Goal: Task Accomplishment & Management: Complete application form

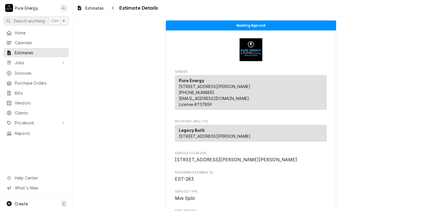
scroll to position [1529, 0]
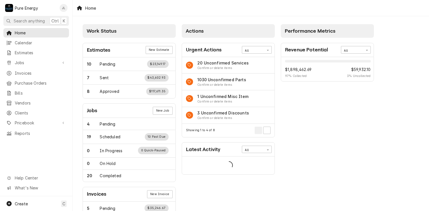
scroll to position [57, 0]
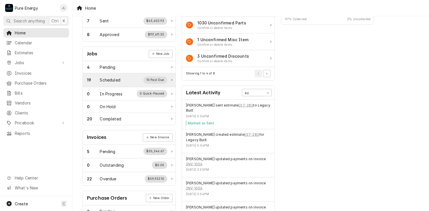
click at [117, 76] on div "19 Scheduled 10 Past Due" at bounding box center [127, 79] width 80 height 7
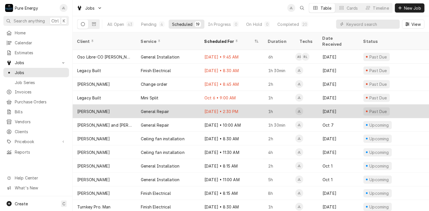
scroll to position [95, 0]
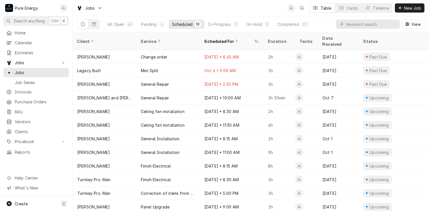
click at [328, 24] on div "All Open 43 Pending 4 Scheduled 19 In Progress 0 On Hold 0 Completed 20 View" at bounding box center [250, 24] width 347 height 16
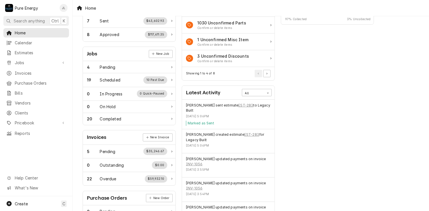
scroll to position [28, 0]
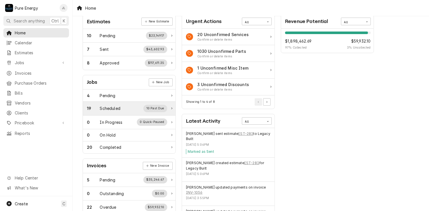
click at [115, 106] on div "Scheduled" at bounding box center [110, 108] width 20 height 6
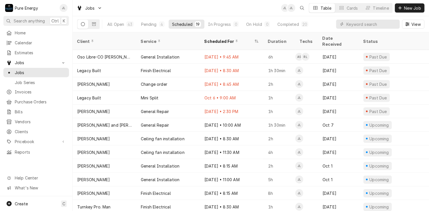
scroll to position [95, 0]
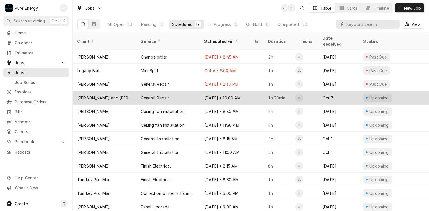
click at [251, 91] on div "Oct 14 • 10:00 AM" at bounding box center [232, 98] width 64 height 14
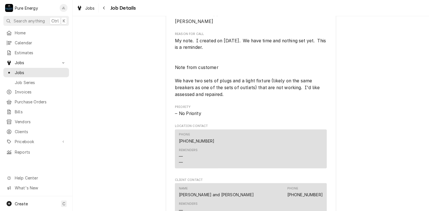
scroll to position [369, 0]
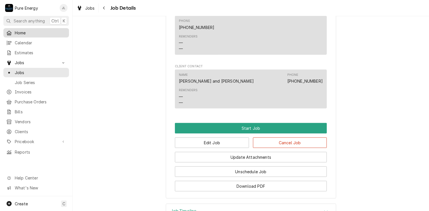
click at [28, 30] on span "Home" at bounding box center [40, 33] width 51 height 6
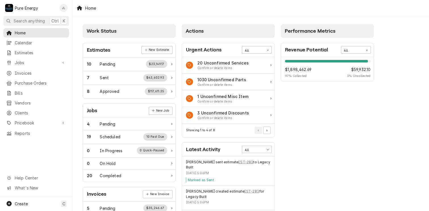
scroll to position [28, 0]
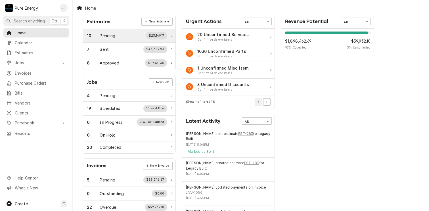
click at [126, 32] on div "10 Pending $23,149.17" at bounding box center [127, 35] width 80 height 7
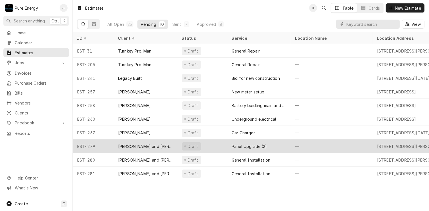
click at [357, 147] on div "—" at bounding box center [331, 146] width 82 height 14
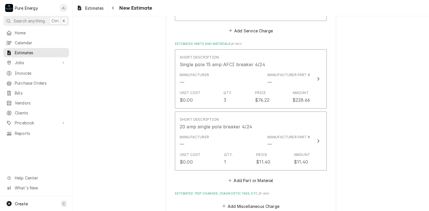
scroll to position [737, 0]
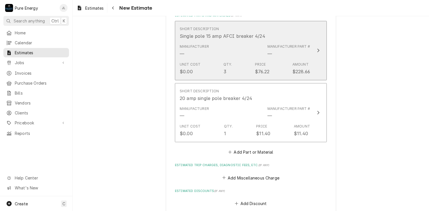
click at [241, 47] on div "Manufacturer — Manufacturer Part # —" at bounding box center [245, 51] width 130 height 18
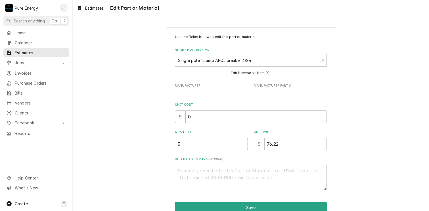
click at [184, 145] on input "3" at bounding box center [211, 144] width 73 height 12
type textarea "x"
type input "4"
type textarea "x"
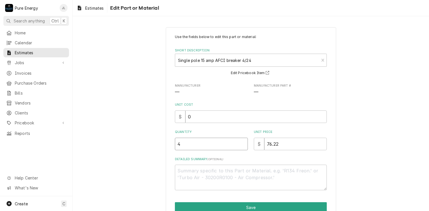
type input "4"
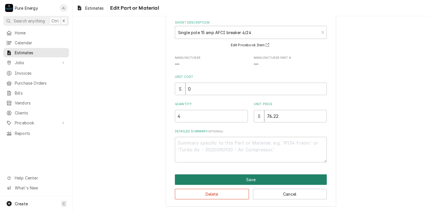
click at [227, 179] on button "Save" at bounding box center [251, 179] width 152 height 10
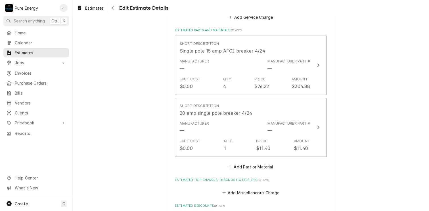
scroll to position [751, 0]
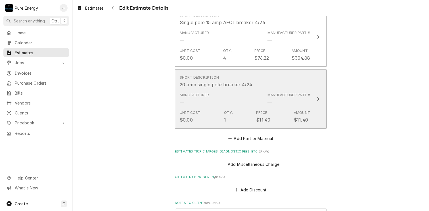
click at [267, 82] on div "Short Description 20 amp single pole breaker 4/24" at bounding box center [245, 82] width 130 height 18
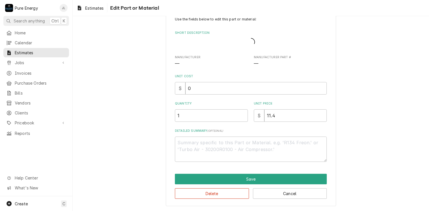
scroll to position [10, 0]
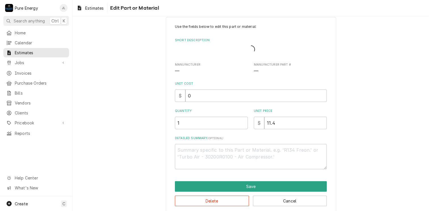
type textarea "x"
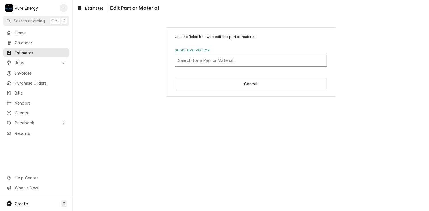
click at [191, 60] on div "Short Description" at bounding box center [250, 60] width 145 height 10
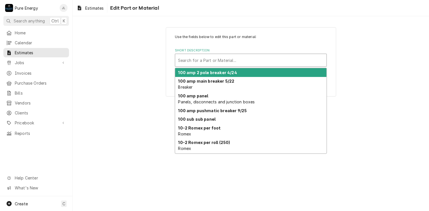
click at [191, 60] on div "Short Description" at bounding box center [250, 60] width 145 height 10
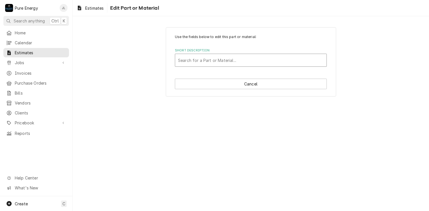
click at [191, 60] on div "Short Description" at bounding box center [250, 60] width 145 height 10
type input "20 amp afci"
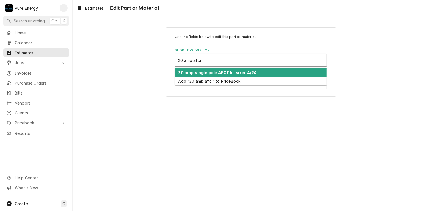
click at [204, 75] on div "20 amp single pole AFCI breaker 4/24" at bounding box center [250, 72] width 151 height 9
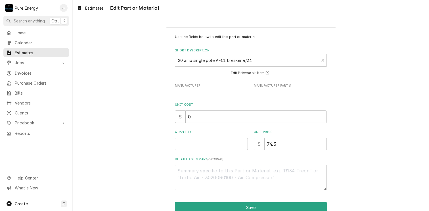
scroll to position [28, 0]
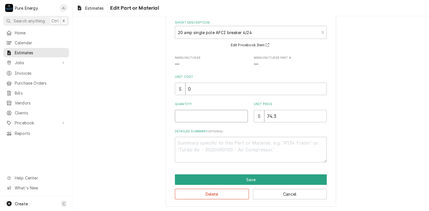
click at [212, 115] on input "Quantity" at bounding box center [211, 116] width 73 height 12
type textarea "x"
type input "7"
type textarea "x"
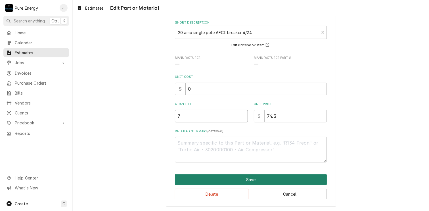
type input "7"
click at [244, 177] on button "Save" at bounding box center [251, 179] width 152 height 10
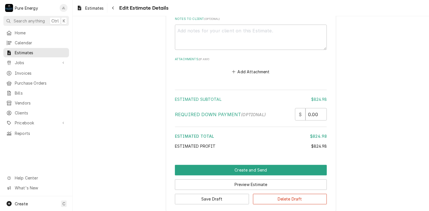
scroll to position [965, 0]
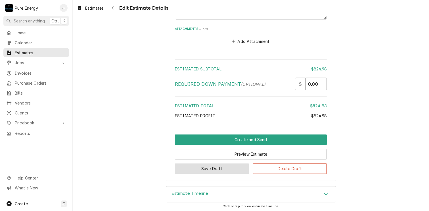
click at [216, 166] on button "Save Draft" at bounding box center [212, 168] width 74 height 10
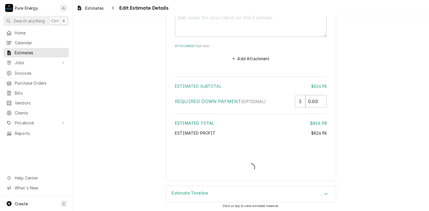
type textarea "x"
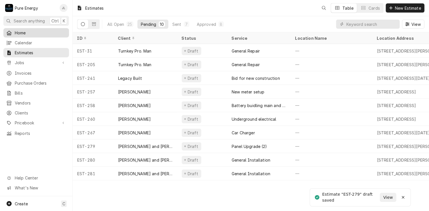
click at [36, 30] on span "Home" at bounding box center [40, 33] width 51 height 6
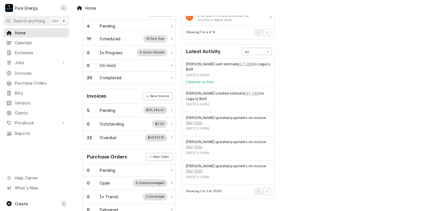
scroll to position [13, 0]
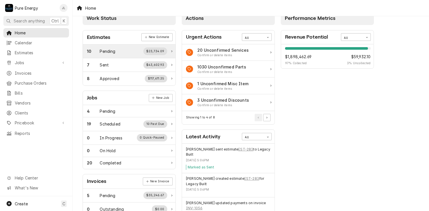
click at [125, 50] on div "10 Pending $23,734.09" at bounding box center [127, 50] width 80 height 7
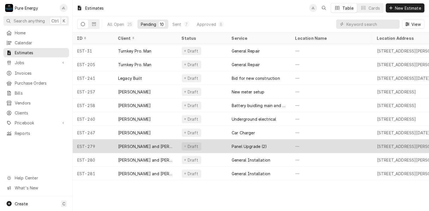
click at [328, 146] on div "—" at bounding box center [331, 146] width 82 height 14
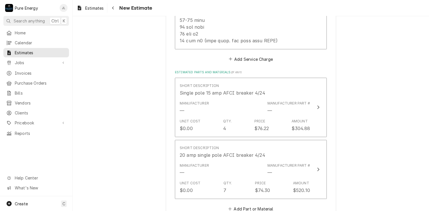
scroll to position [709, 0]
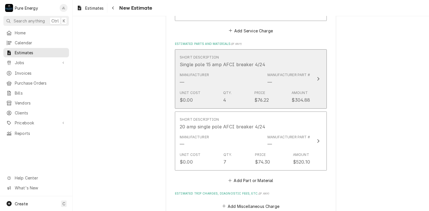
click at [240, 79] on div "Manufacturer — Manufacturer Part # —" at bounding box center [245, 79] width 130 height 18
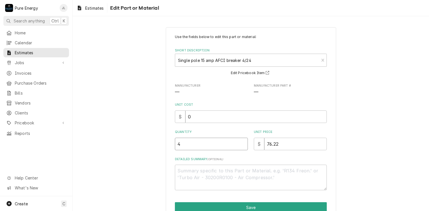
click at [186, 142] on input "4" at bounding box center [211, 144] width 73 height 12
type textarea "x"
type input "8"
type textarea "x"
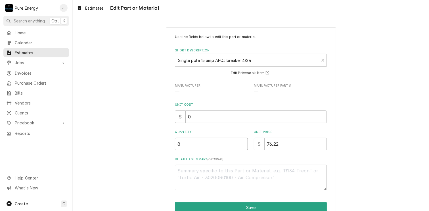
type input "8"
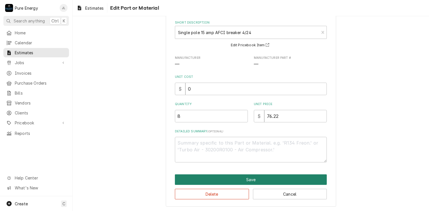
click at [235, 179] on button "Save" at bounding box center [251, 179] width 152 height 10
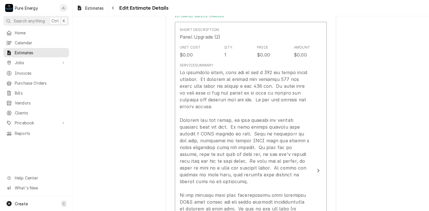
scroll to position [439, 0]
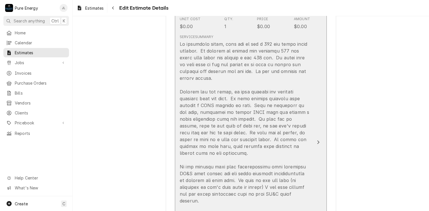
click at [230, 77] on div "Update Line Item" at bounding box center [245, 163] width 130 height 245
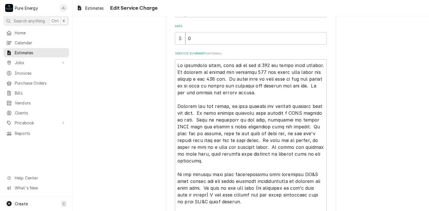
scroll to position [142, 0]
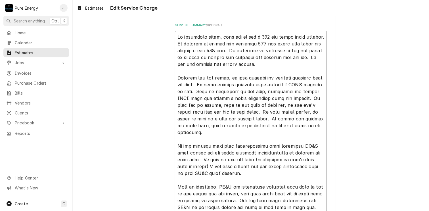
click at [307, 66] on textarea "Service Summary ( optional )" at bounding box center [251, 142] width 152 height 223
type textarea "x"
type textarea "As mentioned above, this bid is for a 200 amp meter panel upgrade. We propose t…"
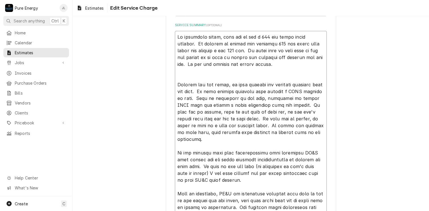
type textarea "x"
type textarea "As mentioned above, this bid is for a 200 amp meter panel upgrade. We propose t…"
type textarea "x"
type textarea "As mentioned above, this bid is for a 200 amp meter panel upgrade. We propose t…"
type textarea "x"
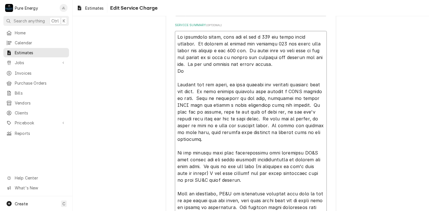
type textarea "As mentioned above, this bid is for a 200 amp meter panel upgrade. We propose t…"
type textarea "x"
type textarea "As mentioned above, this bid is for a 200 amp meter panel upgrade. We propose t…"
type textarea "x"
type textarea "As mentioned above, this bid is for a 200 amp meter panel upgrade. We propose t…"
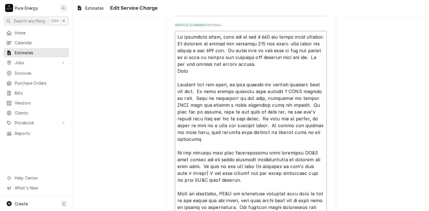
type textarea "x"
type textarea "As mentioned above, this bid is for a 200 amp meter panel upgrade. We propose t…"
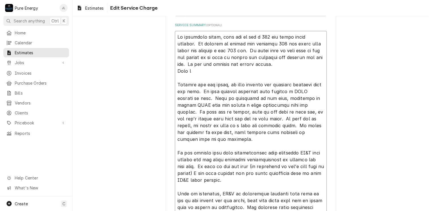
type textarea "x"
type textarea "As mentioned above, this bid is for a 200 amp meter panel upgrade. We propose t…"
type textarea "x"
type textarea "As mentioned above, this bid is for a 200 amp meter panel upgrade. We propose t…"
type textarea "x"
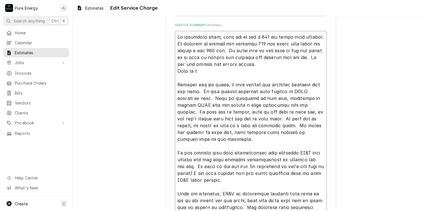
type textarea "As mentioned above, this bid is for a 200 amp meter panel upgrade. We propose t…"
type textarea "x"
type textarea "As mentioned above, this bid is for a 200 amp meter panel upgrade. We propose t…"
type textarea "x"
type textarea "As mentioned above, this bid is for a 200 amp meter panel upgrade. We propose t…"
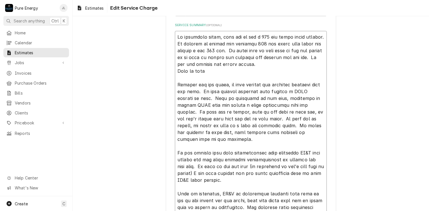
type textarea "x"
type textarea "As mentioned above, this bid is for a 200 amp meter panel upgrade. We propose t…"
type textarea "x"
type textarea "As mentioned above, this bid is for a 200 amp meter panel upgrade. We propose t…"
type textarea "x"
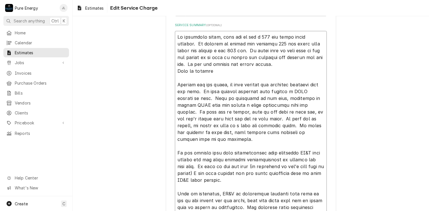
type textarea "As mentioned above, this bid is for a 200 amp meter panel upgrade. We propose t…"
type textarea "x"
type textarea "As mentioned above, this bid is for a 200 amp meter panel upgrade. We propose t…"
type textarea "x"
type textarea "As mentioned above, this bid is for a 200 amp meter panel upgrade. We propose t…"
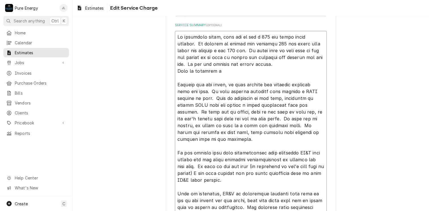
type textarea "x"
type textarea "As mentioned above, this bid is for a 200 amp meter panel upgrade. We propose t…"
type textarea "x"
type textarea "As mentioned above, this bid is for a 200 amp meter panel upgrade. We propose t…"
type textarea "x"
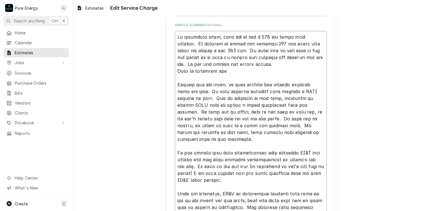
type textarea "As mentioned above, this bid is for a 200 amp meter panel upgrade. We propose t…"
type textarea "x"
type textarea "As mentioned above, this bid is for a 200 amp meter panel upgrade. We propose t…"
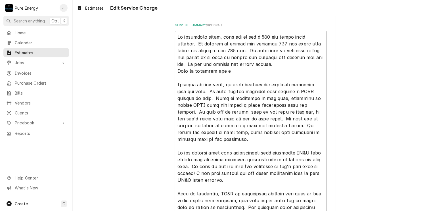
type textarea "x"
type textarea "As mentioned above, this bid is for a 200 amp meter panel upgrade. We propose t…"
type textarea "x"
type textarea "As mentioned above, this bid is for a 200 amp meter panel upgrade. We propose t…"
type textarea "x"
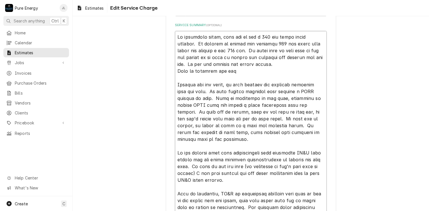
type textarea "As mentioned above, this bid is for a 200 amp meter panel upgrade. We propose t…"
type textarea "x"
type textarea "As mentioned above, this bid is for a 200 amp meter panel upgrade. We propose t…"
type textarea "x"
type textarea "As mentioned above, this bid is for a 200 amp meter panel upgrade. We propose t…"
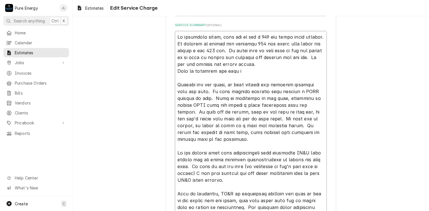
type textarea "x"
type textarea "As mentioned above, this bid is for a 200 amp meter panel upgrade. We propose t…"
type textarea "x"
type textarea "As mentioned above, this bid is for a 200 amp meter panel upgrade. We propose t…"
type textarea "x"
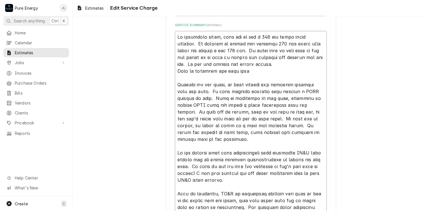
type textarea "As mentioned above, this bid is for a 200 amp meter panel upgrade. We propose t…"
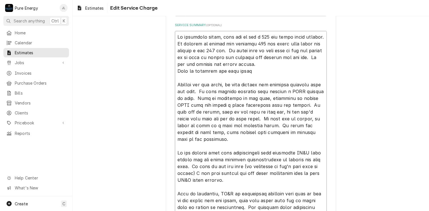
type textarea "x"
type textarea "As mentioned above, this bid is for a 200 amp meter panel upgrade. We propose t…"
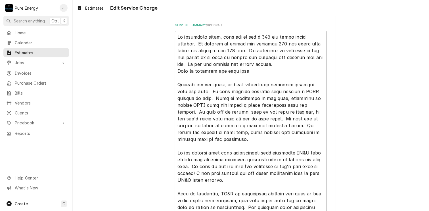
type textarea "x"
type textarea "As mentioned above, this bid is for a 200 amp meter panel upgrade. We propose t…"
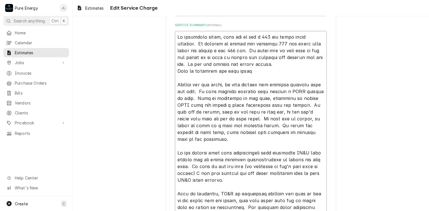
type textarea "x"
type textarea "As mentioned above, this bid is for a 200 amp meter panel upgrade. We propose t…"
type textarea "x"
type textarea "As mentioned above, this bid is for a 200 amp meter panel upgrade. We propose t…"
type textarea "x"
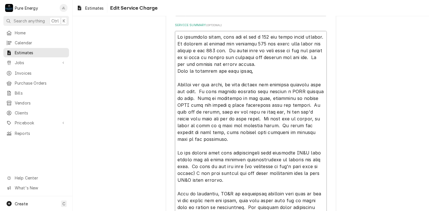
type textarea "As mentioned above, this bid is for a 200 amp meter panel upgrade. We propose t…"
type textarea "x"
type textarea "As mentioned above, this bid is for a 200 amp meter panel upgrade. We propose t…"
type textarea "x"
type textarea "As mentioned above, this bid is for a 200 amp meter panel upgrade. We propose t…"
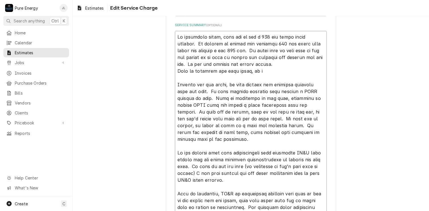
type textarea "x"
type textarea "As mentioned above, this bid is for a 200 amp meter panel upgrade. We propose t…"
type textarea "x"
type textarea "As mentioned above, this bid is for a 200 amp meter panel upgrade. We propose t…"
type textarea "x"
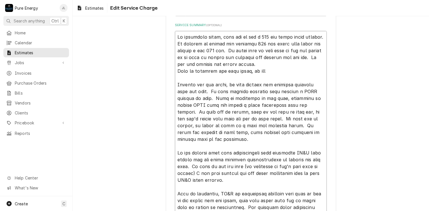
type textarea "As mentioned above, this bid is for a 200 amp meter panel upgrade. We propose t…"
type textarea "x"
type textarea "As mentioned above, this bid is for a 200 amp meter panel upgrade. We propose t…"
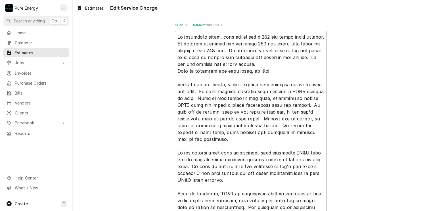
type textarea "x"
type textarea "As mentioned above, this bid is for a 200 amp meter panel upgrade. We propose t…"
type textarea "x"
type textarea "As mentioned above, this bid is for a 200 amp meter panel upgrade. We propose t…"
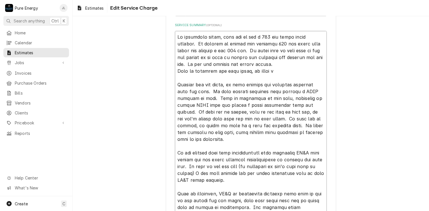
type textarea "x"
type textarea "As mentioned above, this bid is for a 200 amp meter panel upgrade. We propose t…"
type textarea "x"
type textarea "As mentioned above, this bid is for a 200 amp meter panel upgrade. We propose t…"
type textarea "x"
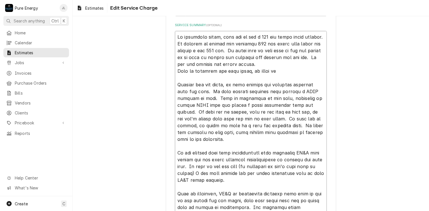
type textarea "As mentioned above, this bid is for a 200 amp meter panel upgrade. We propose t…"
type textarea "x"
type textarea "As mentioned above, this bid is for a 200 amp meter panel upgrade. We propose t…"
type textarea "x"
type textarea "As mentioned above, this bid is for a 200 amp meter panel upgrade. We propose t…"
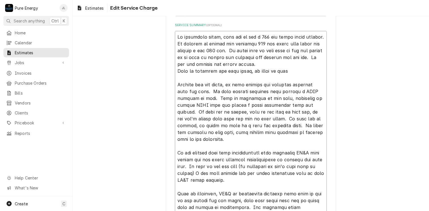
type textarea "x"
type textarea "As mentioned above, this bid is for a 200 amp meter panel upgrade. We propose t…"
type textarea "x"
type textarea "As mentioned above, this bid is for a 200 amp meter panel upgrade. We propose t…"
type textarea "x"
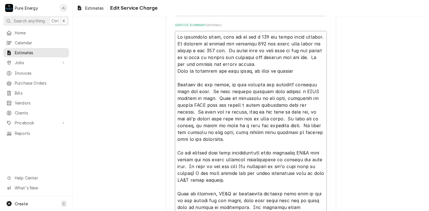
type textarea "As mentioned above, this bid is for a 200 amp meter panel upgrade. We propose t…"
type textarea "x"
type textarea "As mentioned above, this bid is for a 200 amp meter panel upgrade. We propose t…"
type textarea "x"
type textarea "As mentioned above, this bid is for a 200 amp meter panel upgrade. We propose t…"
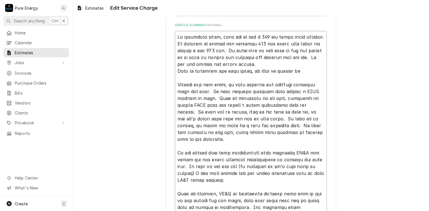
type textarea "x"
type textarea "As mentioned above, this bid is for a 200 amp meter panel upgrade. We propose t…"
type textarea "x"
type textarea "As mentioned above, this bid is for a 200 amp meter panel upgrade. We propose t…"
type textarea "x"
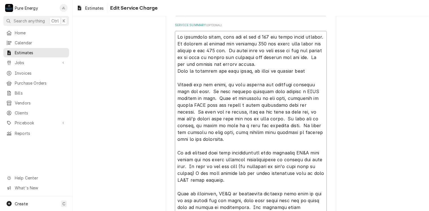
type textarea "As mentioned above, this bid is for a 200 amp meter panel upgrade. We propose t…"
type textarea "x"
type textarea "As mentioned above, this bid is for a 200 amp meter panel upgrade. We propose t…"
type textarea "x"
type textarea "As mentioned above, this bid is for a 200 amp meter panel upgrade. We propose t…"
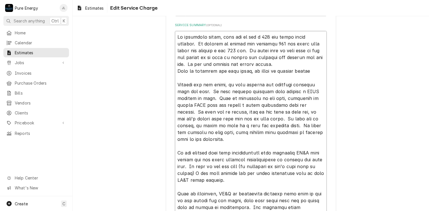
type textarea "x"
type textarea "As mentioned above, this bid is for a 200 amp meter panel upgrade. We propose t…"
type textarea "x"
type textarea "As mentioned above, this bid is for a 200 amp meter panel upgrade. We propose t…"
type textarea "x"
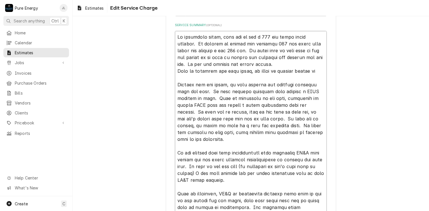
type textarea "As mentioned above, this bid is for a 200 amp meter panel upgrade. We propose t…"
type textarea "x"
type textarea "As mentioned above, this bid is for a 200 amp meter panel upgrade. We propose t…"
type textarea "x"
type textarea "As mentioned above, this bid is for a 200 amp meter panel upgrade. We propose t…"
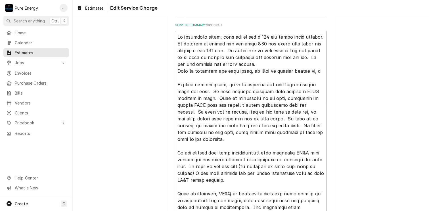
type textarea "x"
type textarea "As mentioned above, this bid is for a 200 amp meter panel upgrade. We propose t…"
type textarea "x"
type textarea "As mentioned above, this bid is for a 200 amp meter panel upgrade. We propose t…"
type textarea "x"
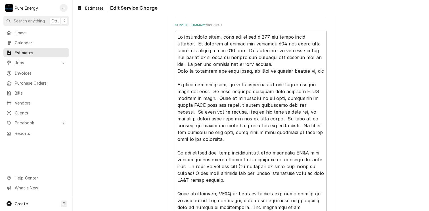
type textarea "As mentioned above, this bid is for a 200 amp meter panel upgrade. We propose t…"
type textarea "x"
type textarea "As mentioned above, this bid is for a 200 amp meter panel upgrade. We propose t…"
type textarea "x"
type textarea "As mentioned above, this bid is for a 200 amp meter panel upgrade. We propose t…"
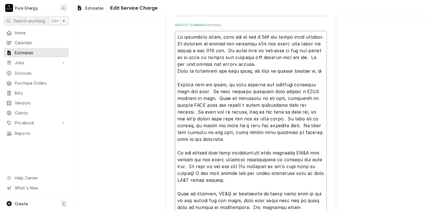
type textarea "x"
type textarea "As mentioned above, this bid is for a 200 amp meter panel upgrade. We propose t…"
type textarea "x"
type textarea "As mentioned above, this bid is for a 200 amp meter panel upgrade. We propose t…"
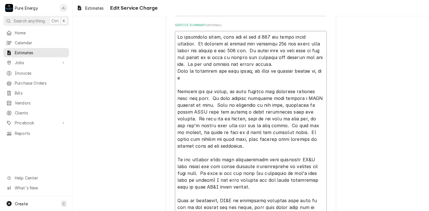
type textarea "x"
type textarea "As mentioned above, this bid is for a 200 amp meter panel upgrade. We propose t…"
type textarea "x"
type textarea "As mentioned above, this bid is for a 200 amp meter panel upgrade. We propose t…"
type textarea "x"
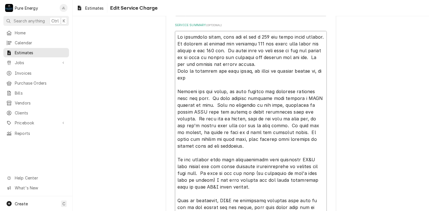
type textarea "As mentioned above, this bid is for a 200 amp meter panel upgrade. We propose t…"
type textarea "x"
type textarea "As mentioned above, this bid is for a 200 amp meter panel upgrade. We propose t…"
type textarea "x"
type textarea "As mentioned above, this bid is for a 200 amp meter panel upgrade. We propose t…"
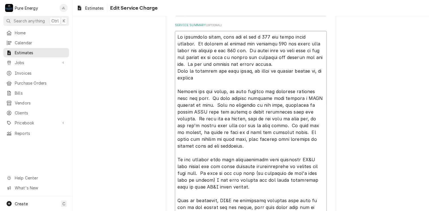
type textarea "x"
type textarea "As mentioned above, this bid is for a 200 amp meter panel upgrade. We propose t…"
type textarea "x"
type textarea "As mentioned above, this bid is for a 200 amp meter panel upgrade. We propose t…"
type textarea "x"
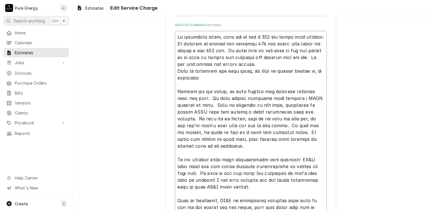
type textarea "As mentioned above, this bid is for a 200 amp meter panel upgrade. We propose t…"
type textarea "x"
type textarea "As mentioned above, this bid is for a 200 amp meter panel upgrade. We propose t…"
type textarea "x"
type textarea "As mentioned above, this bid is for a 200 amp meter panel upgrade. We propose t…"
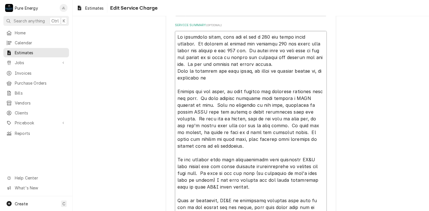
type textarea "x"
type textarea "As mentioned above, this bid is for a 200 amp meter panel upgrade. We propose t…"
type textarea "x"
type textarea "As mentioned above, this bid is for a 200 amp meter panel upgrade. We propose t…"
type textarea "x"
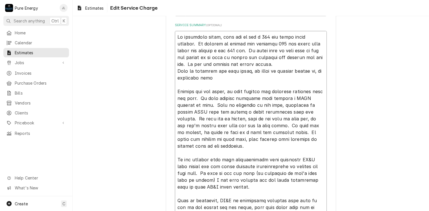
type textarea "As mentioned above, this bid is for a 200 amp meter panel upgrade. We propose t…"
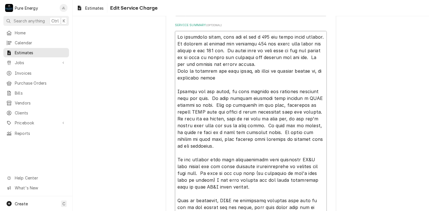
type textarea "x"
type textarea "As mentioned above, this bid is for a 200 amp meter panel upgrade. We propose t…"
type textarea "x"
type textarea "As mentioned above, this bid is for a 200 amp meter panel upgrade. We propose t…"
type textarea "x"
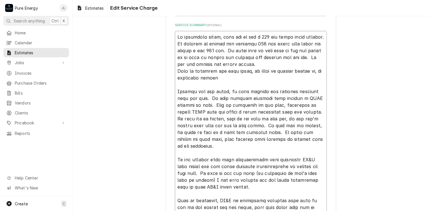
type textarea "As mentioned above, this bid is for a 200 amp meter panel upgrade. We propose t…"
type textarea "x"
type textarea "As mentioned above, this bid is for a 200 amp meter panel upgrade. We propose t…"
type textarea "x"
type textarea "As mentioned above, this bid is for a 200 amp meter panel upgrade. We propose t…"
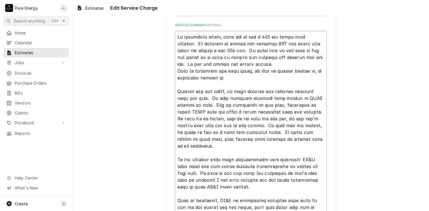
type textarea "x"
type textarea "As mentioned above, this bid is for a 200 amp meter panel upgrade. We propose t…"
type textarea "x"
type textarea "As mentioned above, this bid is for a 200 amp meter panel upgrade. We propose t…"
type textarea "x"
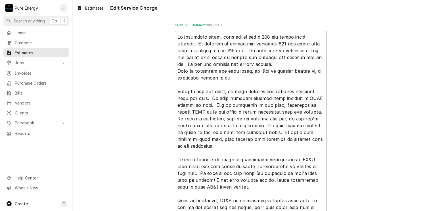
type textarea "As mentioned above, this bid is for a 200 amp meter panel upgrade. We propose t…"
type textarea "x"
type textarea "As mentioned above, this bid is for a 200 amp meter panel upgrade. We propose t…"
type textarea "x"
type textarea "As mentioned above, this bid is for a 200 amp meter panel upgrade. We propose t…"
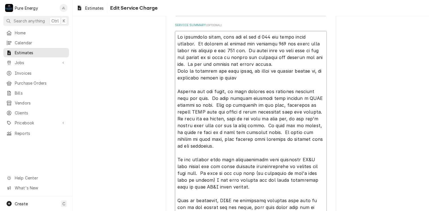
type textarea "x"
type textarea "As mentioned above, this bid is for a 200 amp meter panel upgrade. We propose t…"
type textarea "x"
type textarea "As mentioned above, this bid is for a 200 amp meter panel upgrade. We propose t…"
type textarea "x"
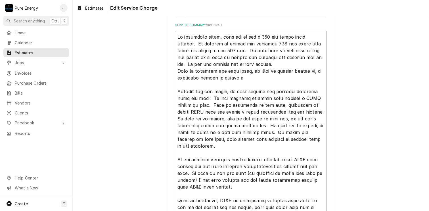
type textarea "As mentioned above, this bid is for a 200 amp meter panel upgrade. We propose t…"
type textarea "x"
type textarea "As mentioned above, this bid is for a 200 amp meter panel upgrade. We propose t…"
type textarea "x"
type textarea "As mentioned above, this bid is for a 200 amp meter panel upgrade. We propose t…"
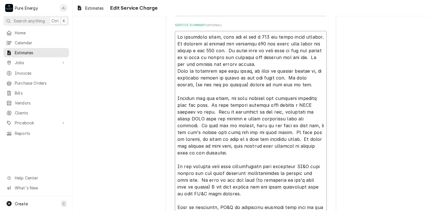
scroll to position [7, 0]
click at [211, 104] on textarea "Service Summary ( optional )" at bounding box center [251, 152] width 152 height 243
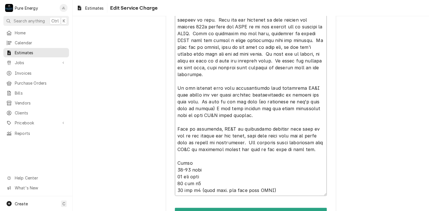
scroll to position [260, 0]
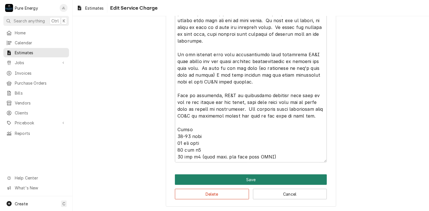
click at [240, 178] on button "Save" at bounding box center [251, 179] width 152 height 10
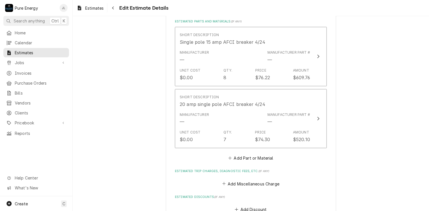
scroll to position [829, 0]
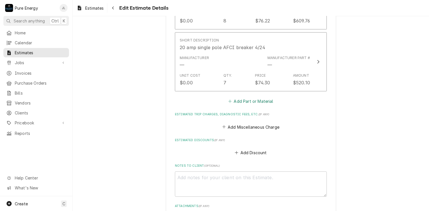
click at [245, 101] on button "Add Part or Material" at bounding box center [250, 101] width 47 height 8
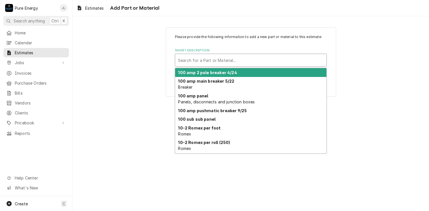
click at [210, 57] on div "Short Description" at bounding box center [250, 60] width 145 height 10
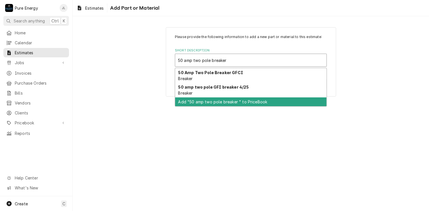
click at [211, 102] on div "Add "50 amp two pole breaker " to PriceBook" at bounding box center [250, 101] width 151 height 9
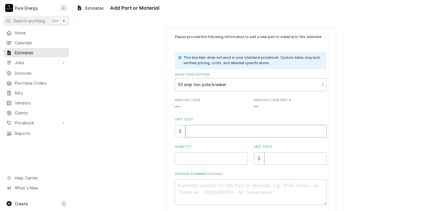
click at [204, 131] on input "Unit Cost" at bounding box center [255, 131] width 141 height 12
click at [187, 161] on input "Quantity" at bounding box center [211, 158] width 73 height 12
click at [275, 159] on input "Unit Price" at bounding box center [295, 158] width 62 height 12
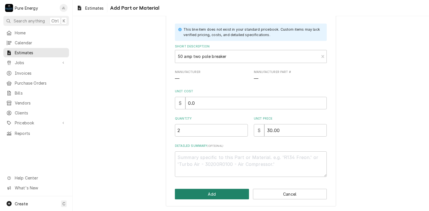
click at [227, 193] on button "Add" at bounding box center [212, 194] width 74 height 10
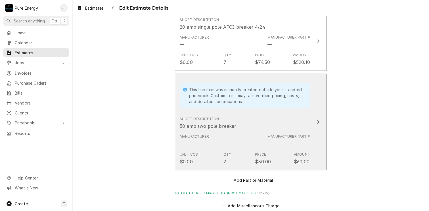
scroll to position [906, 0]
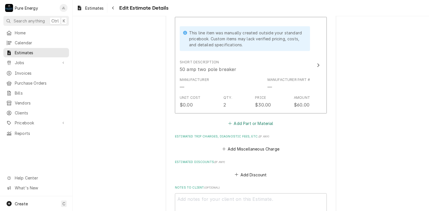
click at [252, 121] on button "Add Part or Material" at bounding box center [250, 123] width 47 height 8
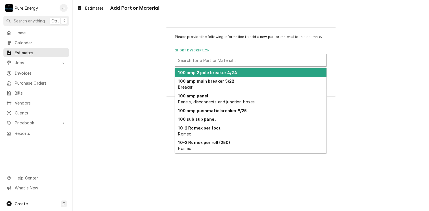
click at [210, 58] on div "Short Description" at bounding box center [250, 60] width 145 height 10
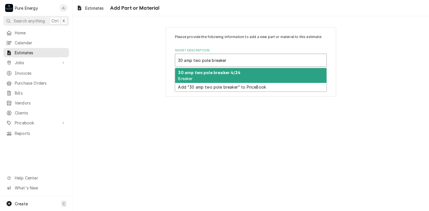
click at [213, 73] on strong "30 amp two pole breaker 4/24" at bounding box center [209, 72] width 62 height 5
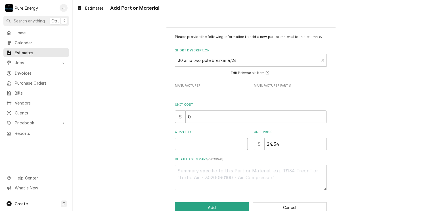
click at [198, 142] on input "Quantity" at bounding box center [211, 144] width 73 height 12
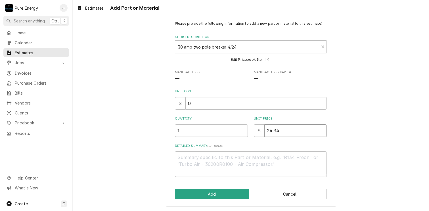
click at [277, 130] on input "24.34" at bounding box center [295, 130] width 62 height 12
click at [229, 192] on button "Add" at bounding box center [212, 194] width 74 height 10
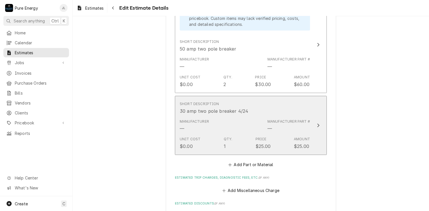
scroll to position [983, 0]
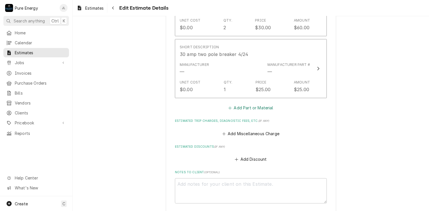
click at [245, 105] on button "Add Part or Material" at bounding box center [250, 108] width 47 height 8
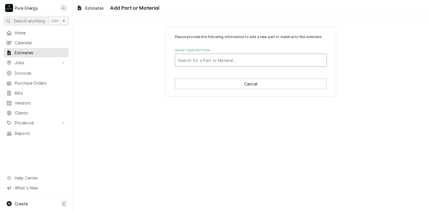
click at [223, 59] on div "Short Description" at bounding box center [250, 60] width 145 height 10
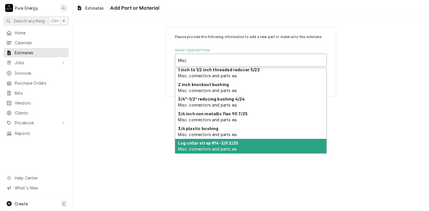
scroll to position [108, 0]
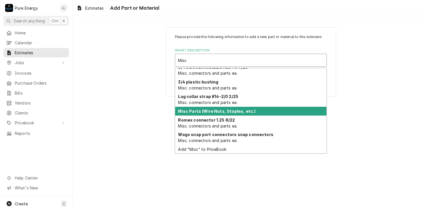
click at [212, 113] on div "Misc Parts (Wire Nuts, Staples, etc.)" at bounding box center [250, 111] width 151 height 9
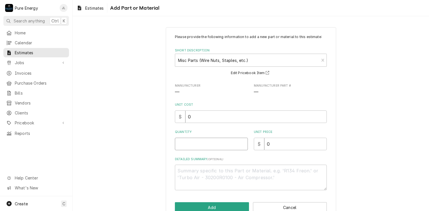
drag, startPoint x: 193, startPoint y: 150, endPoint x: 194, endPoint y: 147, distance: 3.6
click at [193, 149] on div "Please provide the following information to add a new part or material to this …" at bounding box center [251, 112] width 152 height 156
click at [278, 142] on input "0" at bounding box center [295, 144] width 62 height 12
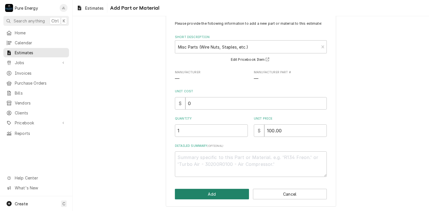
click at [215, 191] on button "Add" at bounding box center [212, 194] width 74 height 10
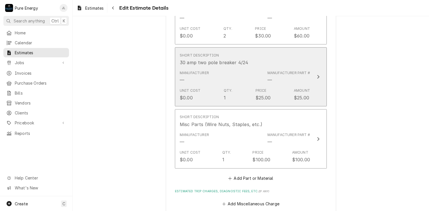
scroll to position [918, 0]
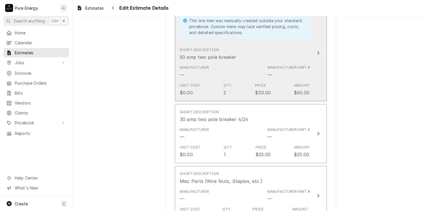
click at [252, 63] on div "Manufacturer — Manufacturer Part # —" at bounding box center [245, 72] width 130 height 18
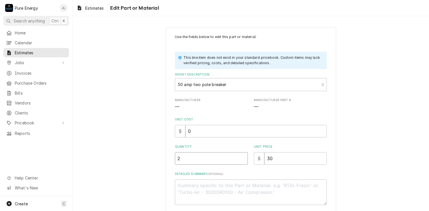
click at [183, 156] on input "2" at bounding box center [211, 158] width 73 height 12
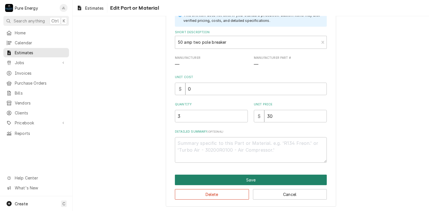
click at [218, 178] on button "Save" at bounding box center [251, 179] width 152 height 10
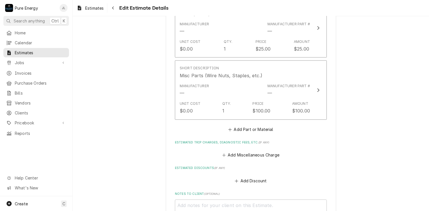
scroll to position [1081, 0]
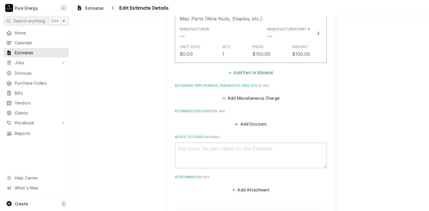
click at [256, 71] on button "Add Part or Material" at bounding box center [250, 73] width 47 height 8
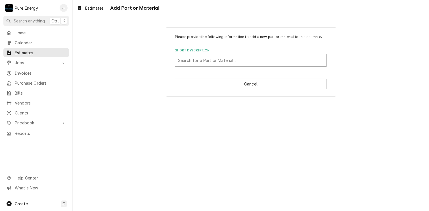
click at [187, 62] on div "Short Description" at bounding box center [250, 60] width 145 height 10
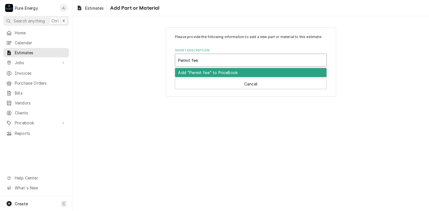
click at [205, 75] on div "Add "Permit fee" to PriceBook" at bounding box center [250, 72] width 151 height 9
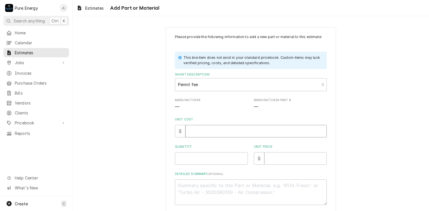
click at [197, 132] on input "Unit Cost" at bounding box center [255, 131] width 141 height 12
click at [185, 163] on input "Quantity" at bounding box center [211, 158] width 73 height 12
click at [281, 157] on input "Unit Price" at bounding box center [295, 158] width 62 height 12
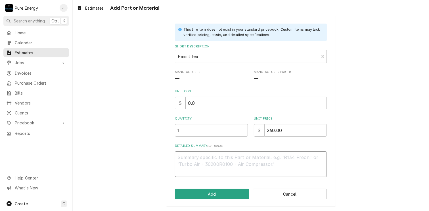
click at [182, 160] on textarea "Detailed Summary ( optional )" at bounding box center [251, 164] width 152 height 26
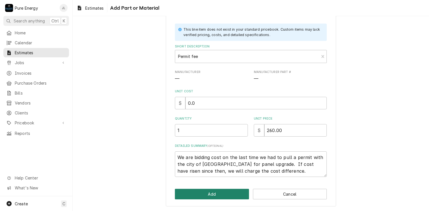
click at [215, 193] on button "Add" at bounding box center [212, 194] width 74 height 10
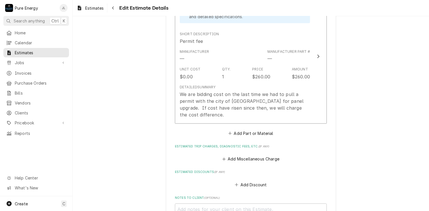
scroll to position [1186, 0]
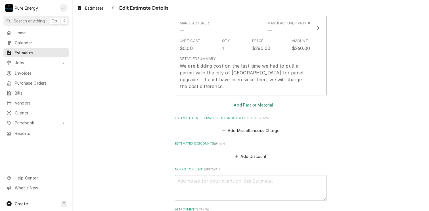
click at [252, 101] on button "Add Part or Material" at bounding box center [250, 105] width 47 height 8
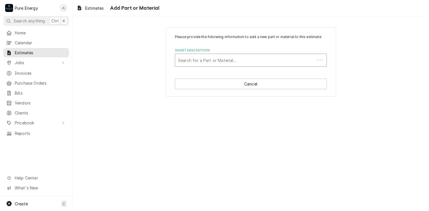
click at [204, 61] on div "Short Description" at bounding box center [245, 60] width 134 height 10
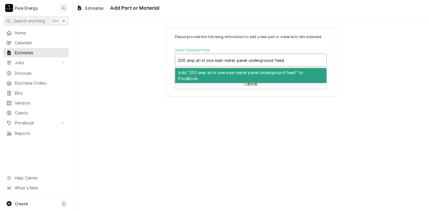
click at [217, 73] on div "Add "200 amp all in one main meter panel underground feed" to PriceBook" at bounding box center [250, 75] width 151 height 15
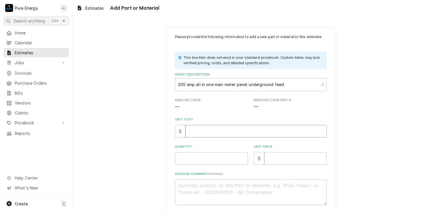
click at [203, 130] on input "Unit Cost" at bounding box center [255, 131] width 141 height 12
click at [192, 160] on input "Quantity" at bounding box center [211, 158] width 73 height 12
click at [281, 156] on input "Unit Price" at bounding box center [295, 158] width 62 height 12
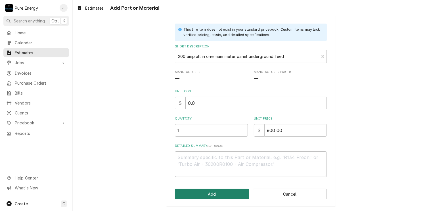
click at [212, 195] on button "Add" at bounding box center [212, 194] width 74 height 10
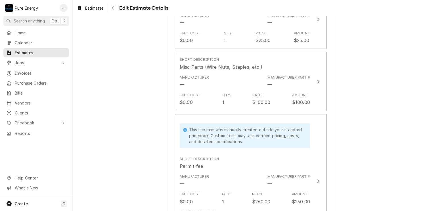
scroll to position [947, 0]
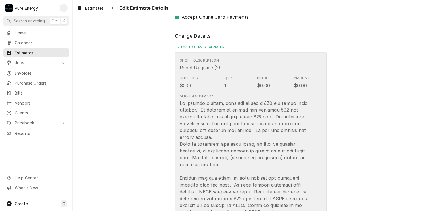
click at [284, 73] on div "Unit Cost $0.00 Qty. 1 Price $0.00 Amount $0.00" at bounding box center [245, 82] width 130 height 18
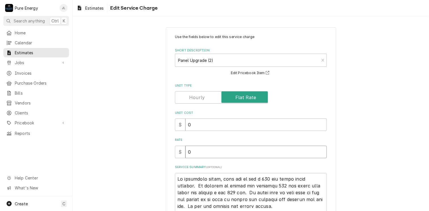
click at [214, 151] on input "0" at bounding box center [255, 151] width 141 height 12
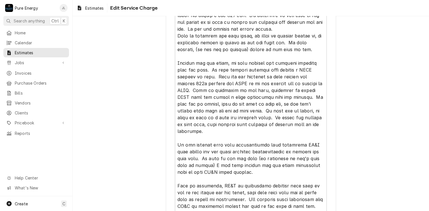
scroll to position [260, 0]
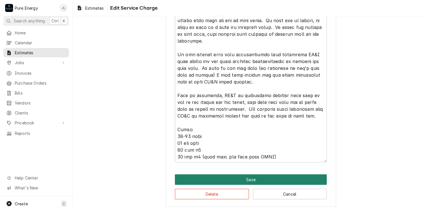
click at [250, 180] on button "Save" at bounding box center [251, 179] width 152 height 10
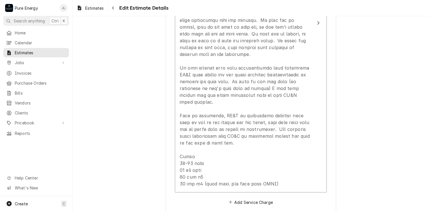
scroll to position [607, 0]
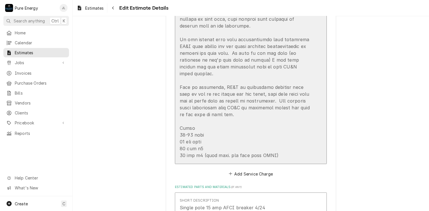
click at [280, 152] on div "Update Line Item" at bounding box center [245, 16] width 130 height 286
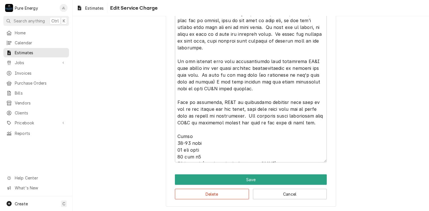
scroll to position [14, 0]
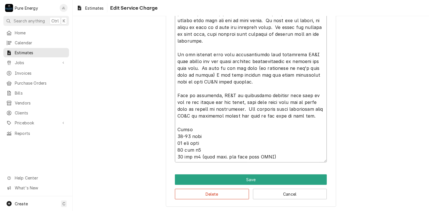
drag, startPoint x: 272, startPoint y: 158, endPoint x: 175, endPoint y: 126, distance: 101.7
click at [175, 126] on textarea "Service Summary ( optional )" at bounding box center [251, 37] width 152 height 250
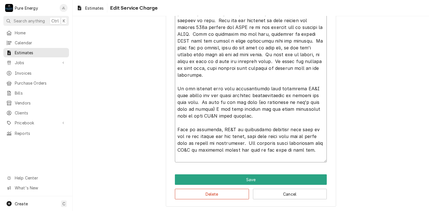
scroll to position [226, 0]
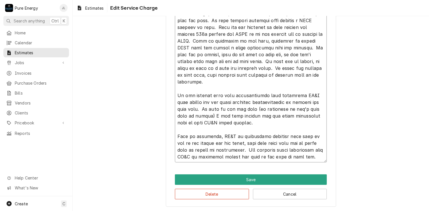
click at [310, 152] on textarea "Service Summary ( optional )" at bounding box center [251, 54] width 152 height 216
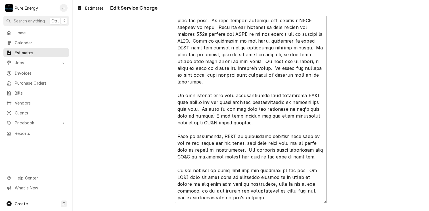
scroll to position [267, 0]
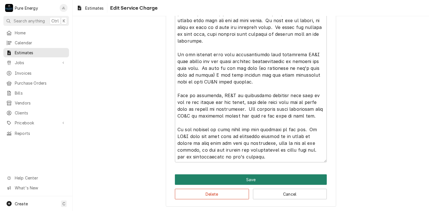
click at [247, 177] on button "Save" at bounding box center [251, 179] width 152 height 10
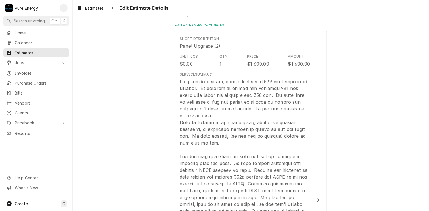
scroll to position [373, 0]
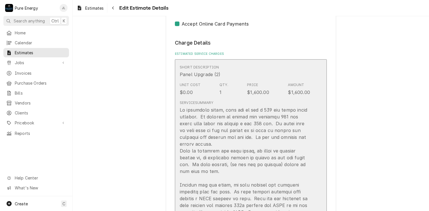
click at [290, 73] on div "Short Description Panel Upgrade (2)" at bounding box center [245, 71] width 130 height 18
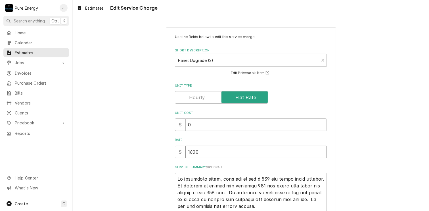
click at [189, 153] on input "1600" at bounding box center [255, 151] width 141 height 12
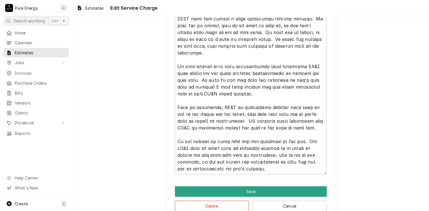
scroll to position [267, 0]
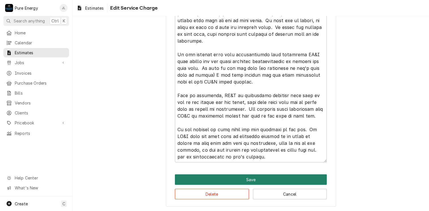
click at [252, 178] on button "Save" at bounding box center [251, 179] width 152 height 10
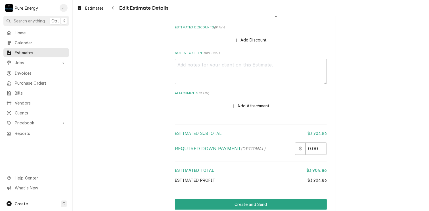
scroll to position [1458, 0]
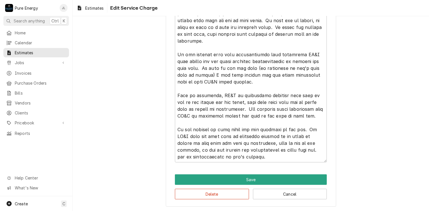
scroll to position [14, 0]
click at [274, 151] on textarea "Service Summary ( optional )" at bounding box center [251, 34] width 152 height 257
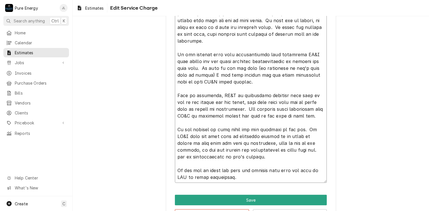
scroll to position [288, 0]
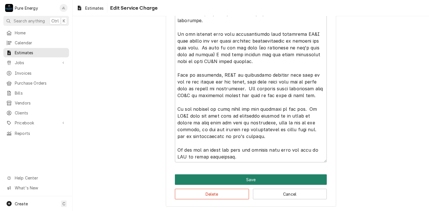
click at [278, 175] on button "Save" at bounding box center [251, 179] width 152 height 10
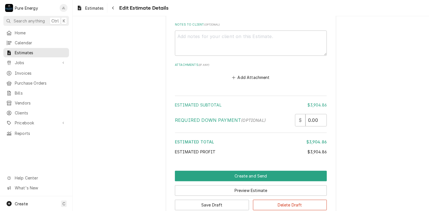
scroll to position [1478, 0]
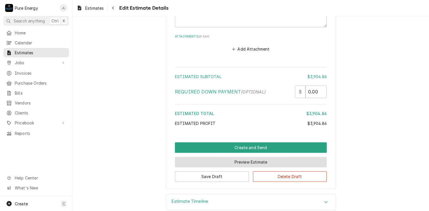
click at [242, 157] on button "Preview Estimate" at bounding box center [251, 162] width 152 height 10
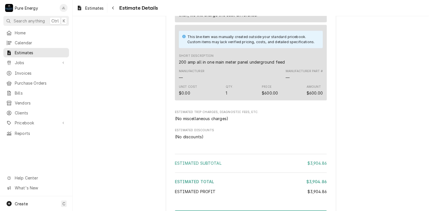
scroll to position [1046, 0]
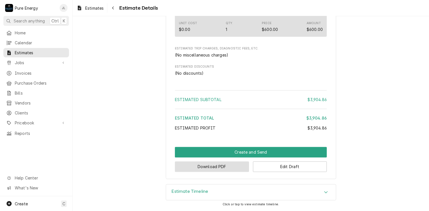
click at [224, 168] on button "Download PDF" at bounding box center [212, 166] width 74 height 10
click at [285, 166] on button "Edit Draft" at bounding box center [290, 166] width 74 height 10
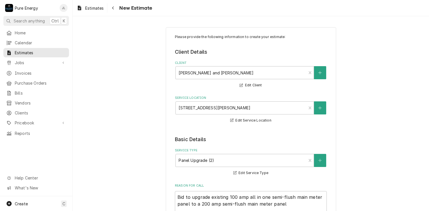
type textarea "x"
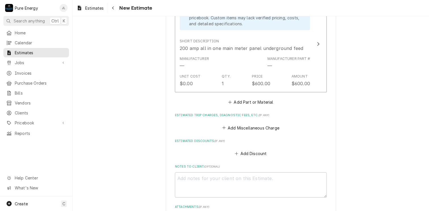
scroll to position [1280, 0]
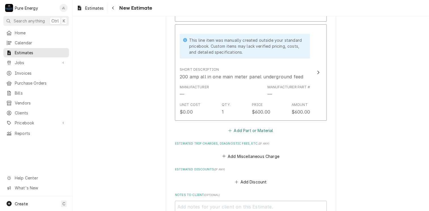
click at [245, 126] on button "Add Part or Material" at bounding box center [250, 130] width 47 height 8
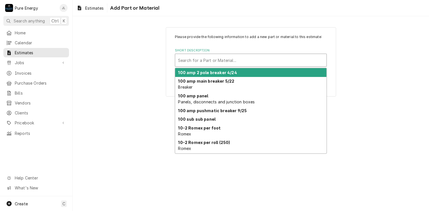
click at [219, 61] on div "Short Description" at bounding box center [250, 60] width 145 height 10
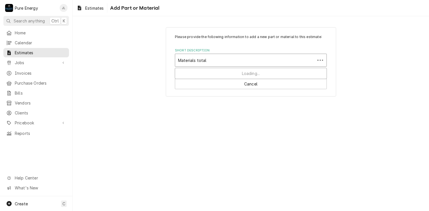
type input "Materials totals"
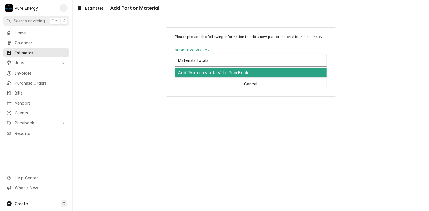
click at [208, 74] on div "Add "Materials totals" to PriceBook" at bounding box center [250, 72] width 151 height 9
click at [208, 53] on label "Short Description" at bounding box center [251, 50] width 152 height 5
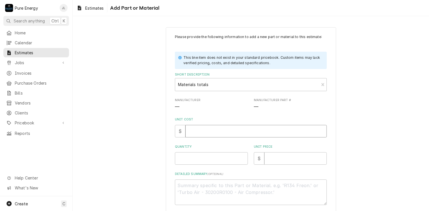
click at [210, 133] on input "Unit Cost" at bounding box center [255, 131] width 141 height 12
type textarea "x"
type input "0"
type textarea "x"
type input "0.0"
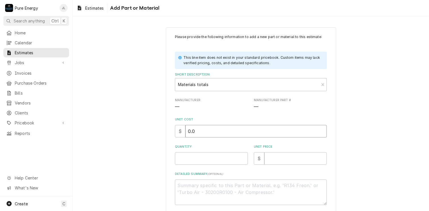
type textarea "x"
type input "0.0"
click at [204, 160] on input "Quantity" at bounding box center [211, 158] width 73 height 12
type textarea "x"
type input "1"
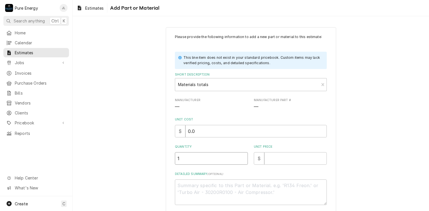
type textarea "x"
type input "1"
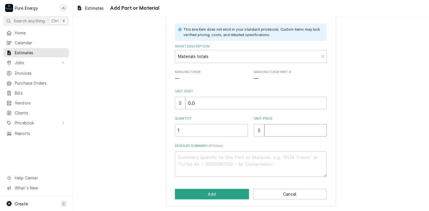
click at [276, 131] on input "Unit Price" at bounding box center [295, 130] width 62 height 12
type textarea "x"
type input "2"
type textarea "x"
type input "22"
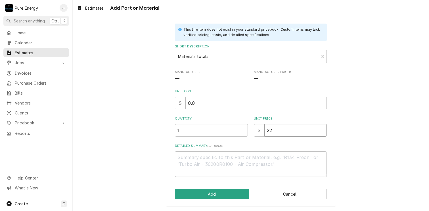
type textarea "x"
type input "220"
type textarea "x"
type input "2204"
type textarea "x"
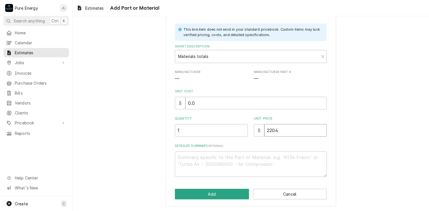
type input "2204.8"
type textarea "x"
type input "2204.86"
type textarea "x"
type input "2204.86"
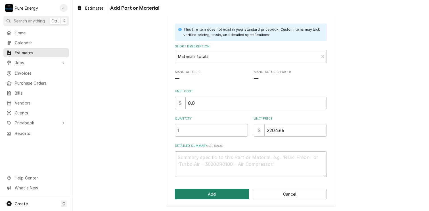
click at [215, 193] on button "Add" at bounding box center [212, 194] width 74 height 10
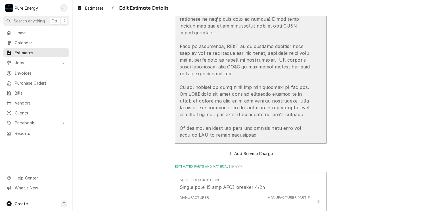
scroll to position [733, 0]
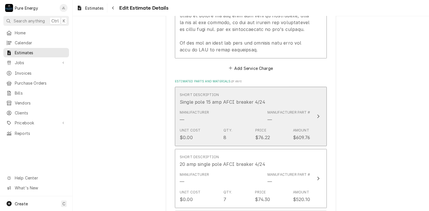
click at [289, 100] on div "Short Description Single pole 15 amp AFCI breaker 4/24" at bounding box center [245, 99] width 130 height 18
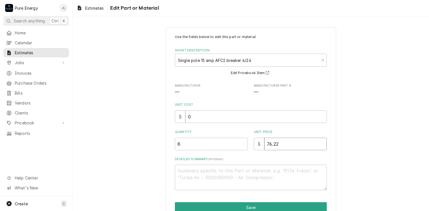
click at [280, 145] on input "76.22" at bounding box center [295, 144] width 62 height 12
type textarea "x"
type input "76.2"
type textarea "x"
type input "76"
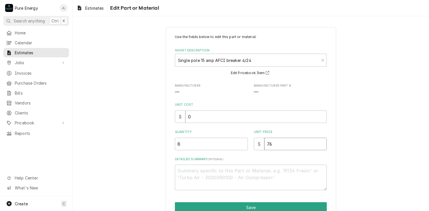
type textarea "x"
type input "7"
type textarea "x"
type input "0"
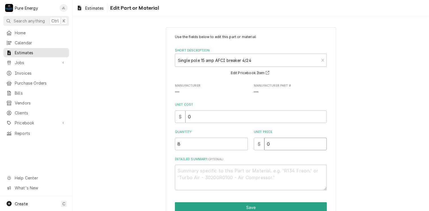
type textarea "x"
type input "0.0"
type textarea "x"
type input "0.0"
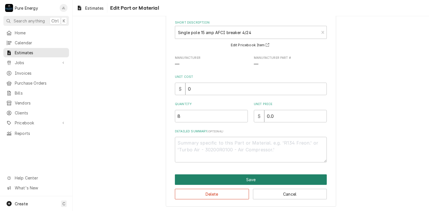
click at [263, 178] on button "Save" at bounding box center [251, 179] width 152 height 10
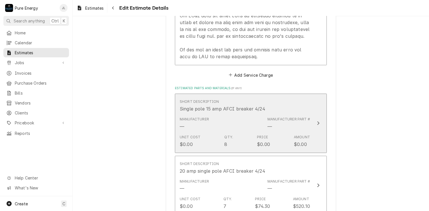
scroll to position [782, 0]
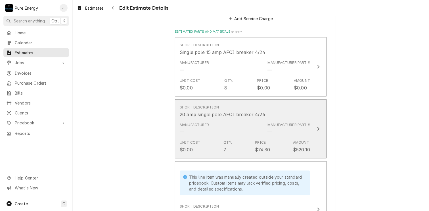
click at [287, 107] on div "Short Description 20 amp single pole AFCI breaker 4/24" at bounding box center [245, 111] width 130 height 18
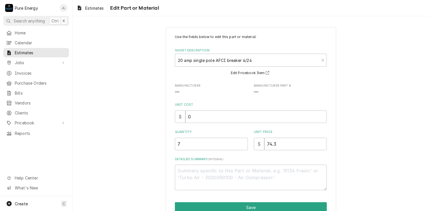
click at [289, 151] on div "Use the fields below to edit this part or material: Short Description 20 amp si…" at bounding box center [251, 112] width 152 height 156
click at [289, 142] on input "74.3" at bounding box center [295, 144] width 62 height 12
type textarea "x"
type input "74"
type textarea "x"
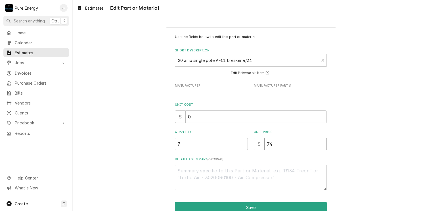
type input "7"
type textarea "x"
type input "0"
type textarea "x"
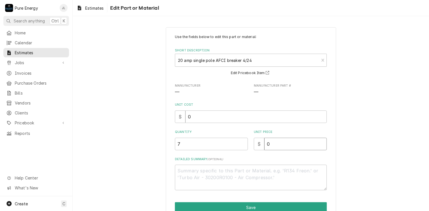
type input "0.0"
type textarea "x"
type input "0.0"
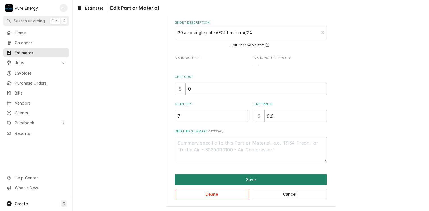
click at [269, 177] on button "Save" at bounding box center [251, 179] width 152 height 10
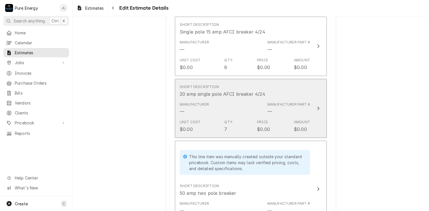
scroll to position [888, 0]
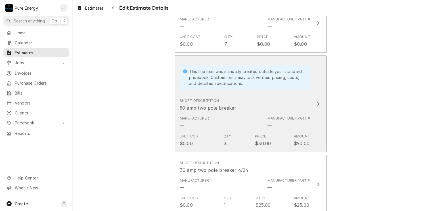
click at [299, 97] on div "Short Description 50 amp two pole breaker" at bounding box center [245, 105] width 130 height 18
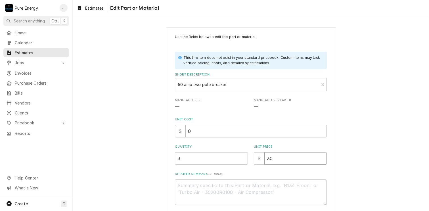
click at [281, 157] on input "30" at bounding box center [295, 158] width 62 height 12
type textarea "x"
type input "3"
type textarea "x"
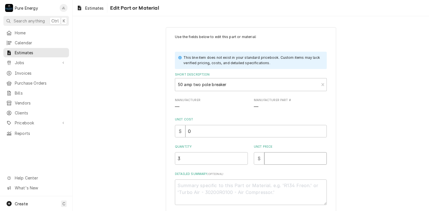
type input "0"
type textarea "x"
type input "0.0"
type textarea "x"
type input "0.0"
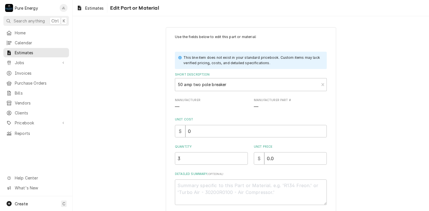
scroll to position [42, 0]
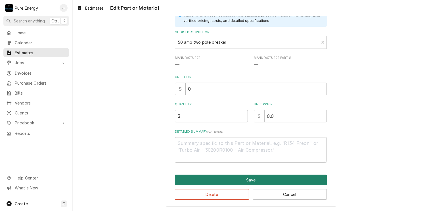
click at [287, 176] on button "Save" at bounding box center [251, 179] width 152 height 10
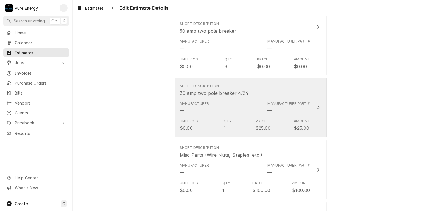
click at [284, 85] on div "Short Description 30 amp two pole breaker 4/24" at bounding box center [245, 90] width 130 height 18
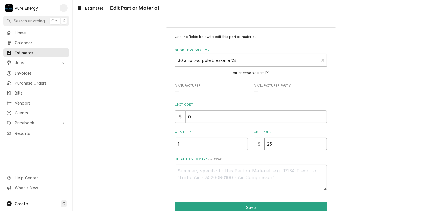
click at [282, 149] on input "25" at bounding box center [295, 144] width 62 height 12
type textarea "x"
type input "2"
type textarea "x"
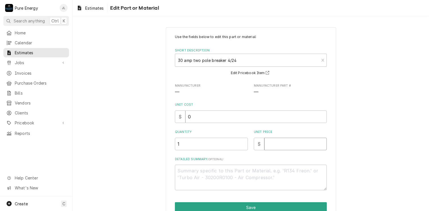
type input "0"
type textarea "x"
type input "0.0"
type textarea "x"
type input "0.0"
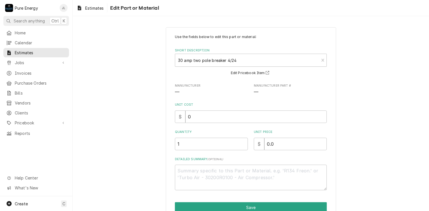
scroll to position [28, 0]
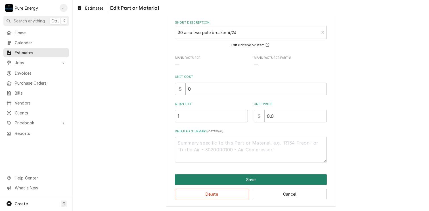
click at [261, 178] on button "Save" at bounding box center [251, 179] width 152 height 10
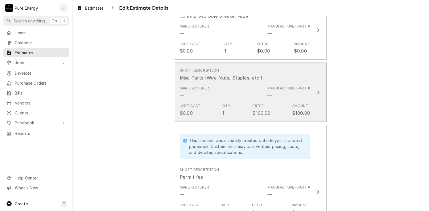
click at [277, 68] on div "Short Description Misc Parts (Wire Nuts, Staples, etc.)" at bounding box center [245, 75] width 130 height 18
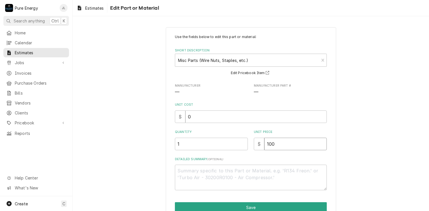
click at [276, 146] on input "100" at bounding box center [295, 144] width 62 height 12
type textarea "x"
type input "10"
type textarea "x"
type input "1"
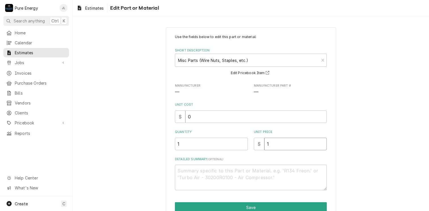
type textarea "x"
type input "0"
type textarea "x"
type input "0.0"
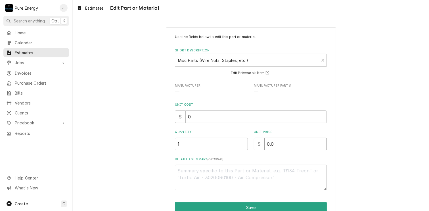
type textarea "x"
type input "0.0"
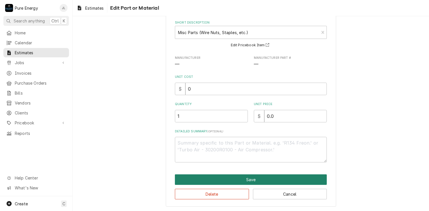
click at [258, 180] on button "Save" at bounding box center [251, 179] width 152 height 10
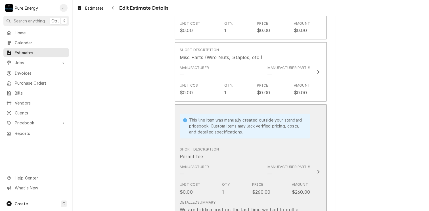
scroll to position [1148, 0]
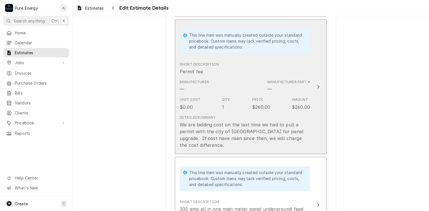
click at [279, 68] on div "Short Description Permit fee" at bounding box center [245, 69] width 130 height 18
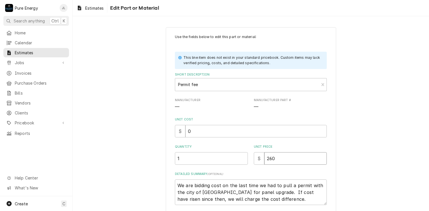
click at [278, 154] on input "260" at bounding box center [295, 158] width 62 height 12
type textarea "x"
type input "26"
type textarea "x"
type input "2"
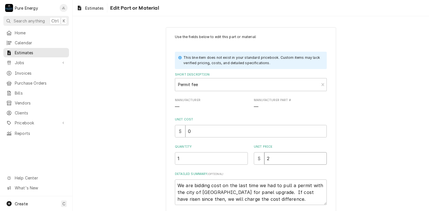
type textarea "x"
type input "0"
type textarea "x"
type input "0.0"
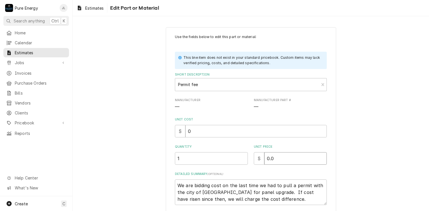
type textarea "x"
type input "0.0"
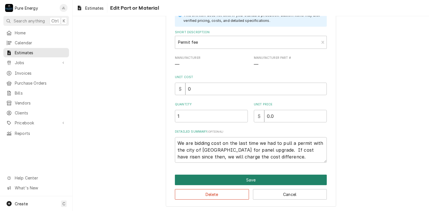
click at [268, 179] on button "Save" at bounding box center [251, 179] width 152 height 10
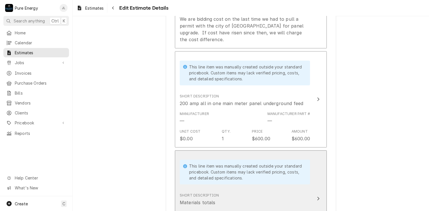
scroll to position [1281, 0]
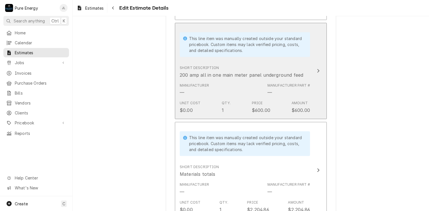
click at [317, 29] on button "This line item was manually created outside your standard pricebook. Custom ite…" at bounding box center [251, 71] width 152 height 96
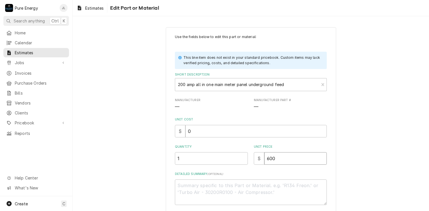
click at [279, 161] on input "600" at bounding box center [295, 158] width 62 height 12
type textarea "x"
type input "60"
type textarea "x"
type input "6"
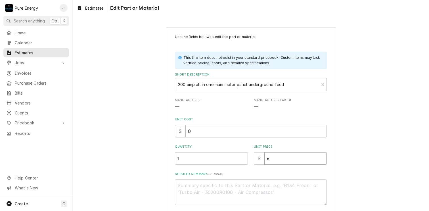
type textarea "x"
type input "0"
type textarea "x"
type input "0.0"
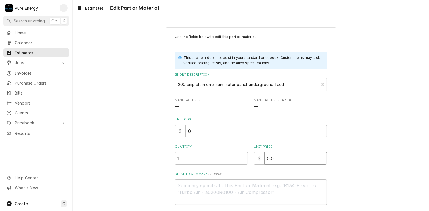
type textarea "x"
type input "0.0"
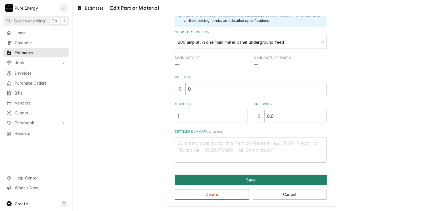
click at [259, 181] on button "Save" at bounding box center [251, 179] width 152 height 10
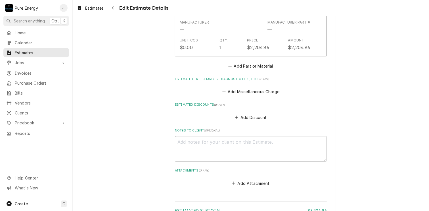
scroll to position [1577, 0]
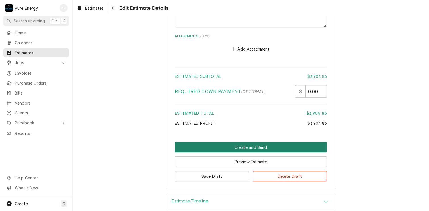
click at [246, 142] on button "Create and Send" at bounding box center [251, 147] width 152 height 10
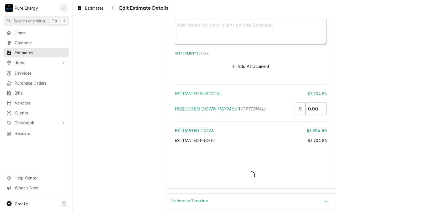
type textarea "x"
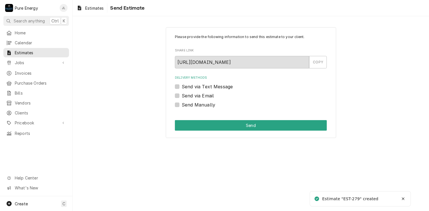
click at [182, 87] on label "Send via Text Message" at bounding box center [207, 86] width 51 height 7
click at [182, 87] on input "Send via Text Message" at bounding box center [258, 89] width 152 height 12
checkbox input "true"
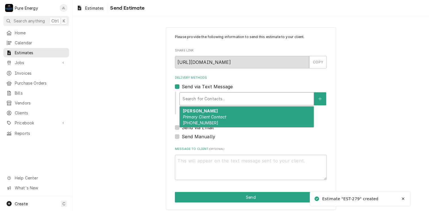
click at [195, 99] on div "Delivery Methods" at bounding box center [246, 99] width 128 height 10
click at [197, 113] on div "David Muehlhausen Primary Client Contact (805) 423-9348" at bounding box center [247, 116] width 134 height 21
type textarea "x"
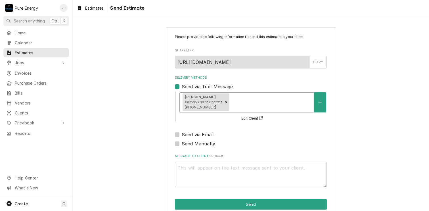
click at [182, 134] on label "Send via Email" at bounding box center [198, 134] width 32 height 7
click at [182, 134] on input "Send via Email" at bounding box center [258, 137] width 152 height 12
checkbox input "true"
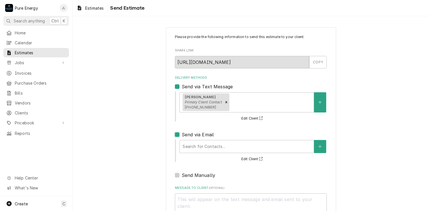
scroll to position [42, 0]
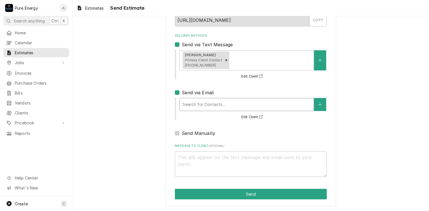
click at [197, 100] on div "Delivery Methods" at bounding box center [246, 104] width 128 height 10
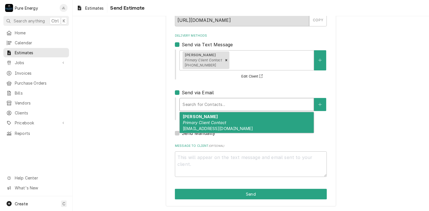
click at [191, 115] on strong "David Muehlhausen" at bounding box center [200, 116] width 35 height 5
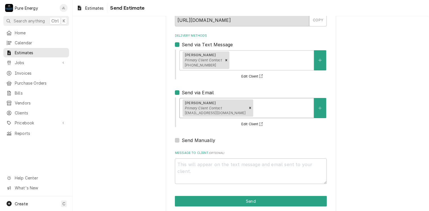
scroll to position [49, 0]
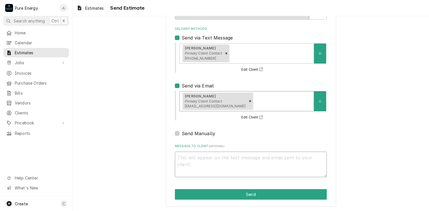
click at [190, 161] on textarea "Message to Client ( optional )" at bounding box center [251, 164] width 152 height 26
type textarea "x"
type textarea "H"
type textarea "x"
type textarea "Hi"
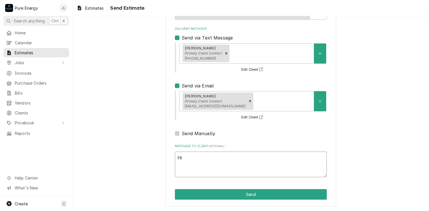
type textarea "x"
type textarea "Hi D"
type textarea "x"
type textarea "Hi Da"
type textarea "x"
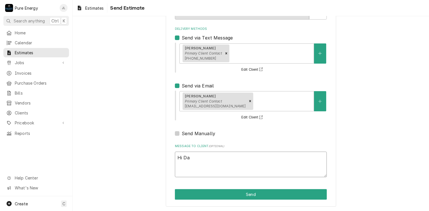
type textarea "Hi Dav"
type textarea "x"
type textarea "Hi Davi"
type textarea "x"
type textarea "Hi David"
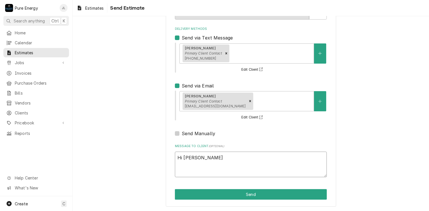
type textarea "x"
type textarea "Hi David"
type textarea "x"
type textarea "Hi David"
type textarea "x"
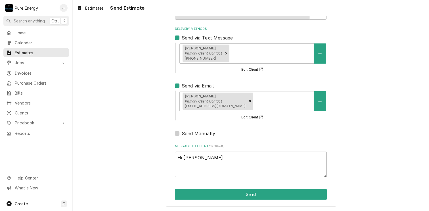
type textarea "Hi David H"
type textarea "x"
type textarea "Hi David He"
type textarea "x"
type textarea "Hi David Here"
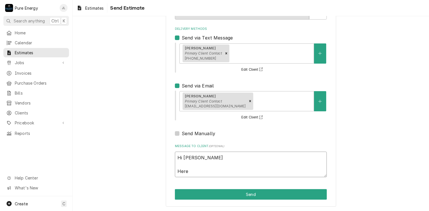
type textarea "x"
type textarea "Hi David Here"
type textarea "x"
type textarea "Hi David Here i"
type textarea "x"
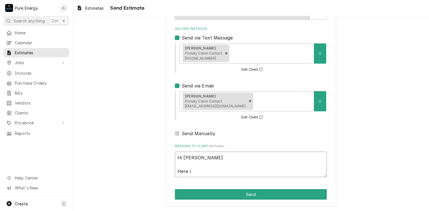
type textarea "Hi David Here is"
type textarea "x"
type textarea "Hi David Here is"
type textarea "x"
type textarea "Hi David Here is th"
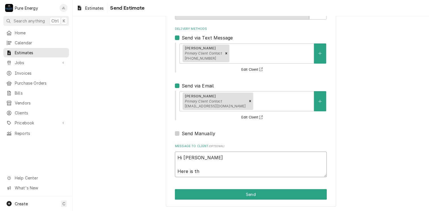
type textarea "x"
type textarea "Hi David Here is the"
type textarea "x"
type textarea "Hi David Here is the"
type textarea "x"
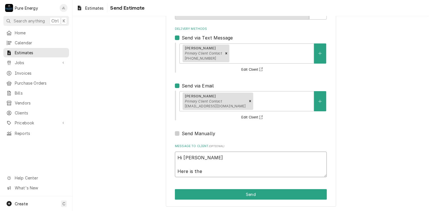
type textarea "Hi David Here is the b"
type textarea "x"
type textarea "Hi David Here is the bi"
type textarea "x"
type textarea "Hi David Here is the bid"
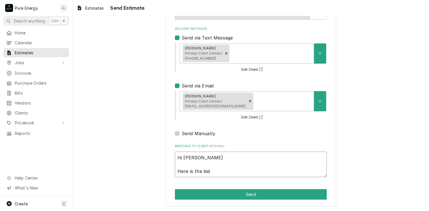
type textarea "x"
type textarea "Hi David Here is the bid"
type textarea "x"
type textarea "Hi David Here is the bid y"
type textarea "x"
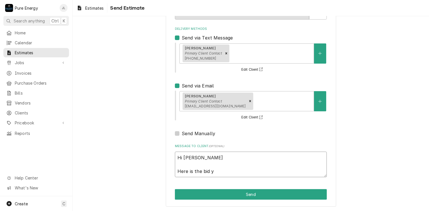
type textarea "Hi David Here is the bid yo"
type textarea "x"
type textarea "Hi David Here is the bid you"
type textarea "x"
type textarea "Hi David Here is the bid you"
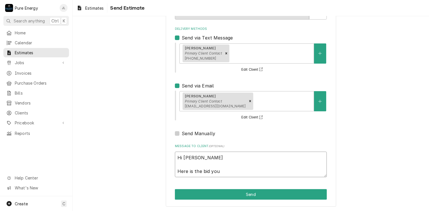
type textarea "x"
type textarea "Hi David Here is the bid you r"
type textarea "x"
type textarea "Hi David Here is the bid you re"
type textarea "x"
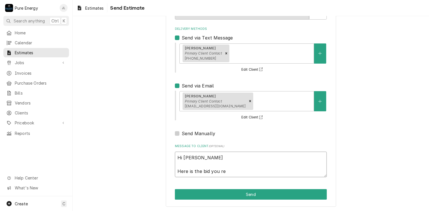
type textarea "Hi David Here is the bid you req"
type textarea "x"
type textarea "Hi David Here is the bid you requ"
type textarea "x"
type textarea "Hi David Here is the bid you reque"
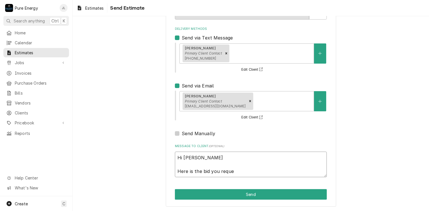
type textarea "x"
type textarea "Hi David Here is the bid you reques"
type textarea "x"
type textarea "Hi David Here is the bid you request"
type textarea "x"
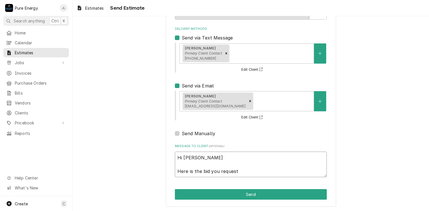
type textarea "Hi David Here is the bid you requeste"
type textarea "x"
type textarea "Hi David Here is the bid you requested"
type textarea "x"
type textarea "Hi David Here is the bid you requested o"
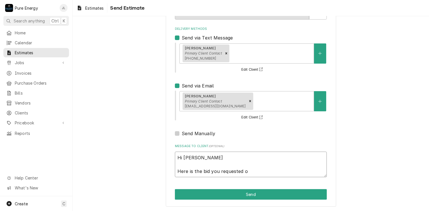
type textarea "x"
type textarea "Hi David Here is the bid you requested on"
type textarea "x"
type textarea "Hi David Here is the bid you requested on"
type textarea "x"
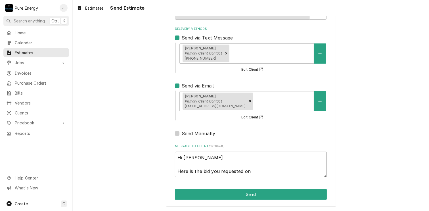
type textarea "Hi David Here is the bid you requested on t"
type textarea "x"
type textarea "Hi David Here is the bid you requested on th"
type textarea "x"
type textarea "Hi David Here is the bid you requested on the"
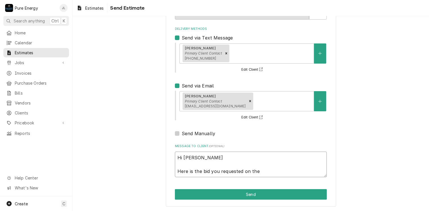
type textarea "x"
type textarea "Hi David Here is the bid you requested on the u"
type textarea "x"
type textarea "Hi David Here is the bid you requested on the"
type textarea "x"
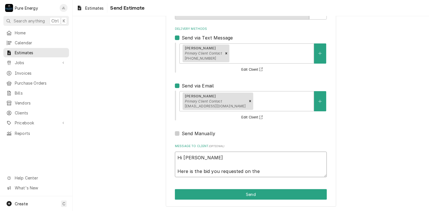
type textarea "Hi David Here is the bid you requested on the p"
type textarea "x"
type textarea "Hi David Here is the bid you requested on the pa"
type textarea "x"
type textarea "Hi David Here is the bid you requested on the pan"
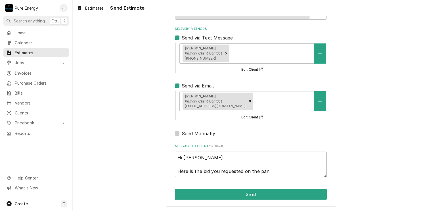
type textarea "x"
type textarea "Hi David Here is the bid you requested on the pane"
type textarea "x"
type textarea "Hi David Here is the bid you requested on the panel"
type textarea "x"
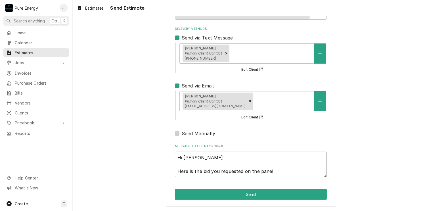
type textarea "Hi David Here is the bid you requested on the panel"
type textarea "x"
type textarea "Hi David Here is the bid you requested on the panel u"
type textarea "x"
type textarea "Hi David Here is the bid you requested on the panel up"
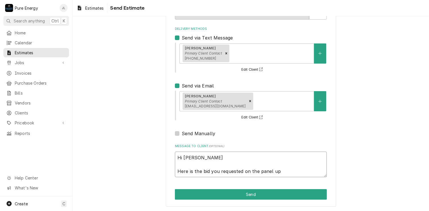
type textarea "x"
type textarea "Hi David Here is the bid you requested on the panel upg"
type textarea "x"
type textarea "Hi David Here is the bid you requested on the panel upgr"
type textarea "x"
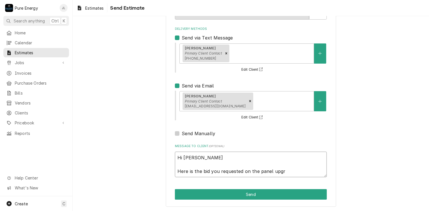
type textarea "Hi David Here is the bid you requested on the panel upgra"
type textarea "x"
type textarea "Hi David Here is the bid you requested on the panel upgrad"
type textarea "x"
type textarea "Hi David Here is the bid you requested on the panel upgrade"
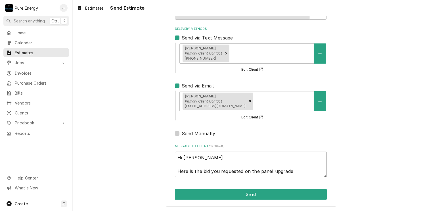
type textarea "x"
type textarea "Hi David Here is the bid you requested on the panel upgrade"
type textarea "x"
type textarea "Hi David Here is the bid you requested on the panel upgrade w"
type textarea "x"
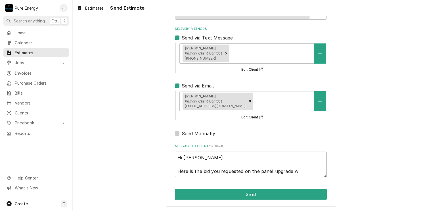
type textarea "Hi David Here is the bid you requested on the panel upgrade we"
type textarea "x"
type textarea "Hi David Here is the bid you requested on the panel upgrade we"
type textarea "x"
type textarea "Hi David Here is the bid you requested on the panel upgrade we l"
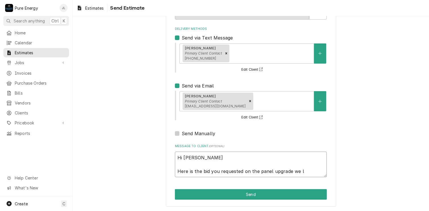
type textarea "x"
type textarea "Hi David Here is the bid you requested on the panel upgrade we lo"
type textarea "x"
type textarea "Hi David Here is the bid you requested on the panel upgrade we loo"
type textarea "x"
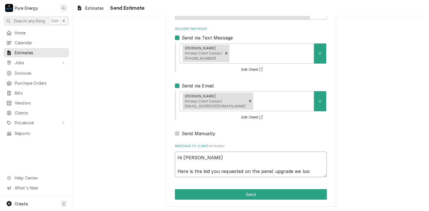
type textarea "Hi David Here is the bid you requested on the panel upgrade we look"
type textarea "x"
type textarea "Hi David Here is the bid you requested on the panel upgrade we looke"
type textarea "x"
type textarea "Hi David Here is the bid you requested on the panel upgrade we looked"
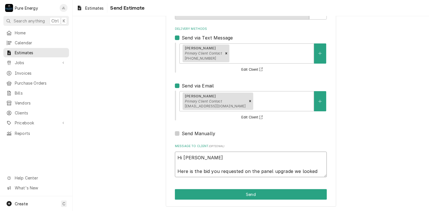
type textarea "x"
type textarea "Hi David Here is the bid you requested on the panel upgrade we looked"
type textarea "x"
type textarea "Hi David Here is the bid you requested on the panel upgrade we looked a"
type textarea "x"
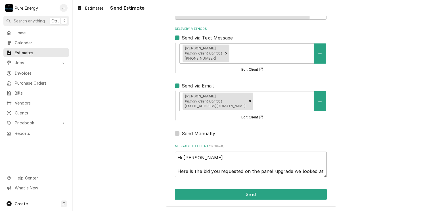
type textarea "Hi David Here is the bid you requested on the panel upgrade we looked at"
type textarea "x"
type textarea "Hi David Here is the bid you requested on the panel upgrade we looked at a"
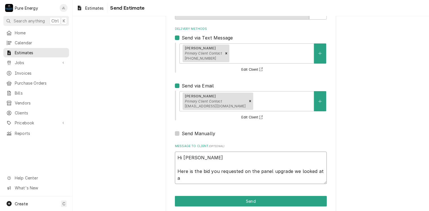
type textarea "x"
type textarea "Hi David Here is the bid you requested on the panel upgrade we looked at a"
type textarea "x"
type textarea "Hi David Here is the bid you requested on the panel upgrade we looked at a co"
type textarea "x"
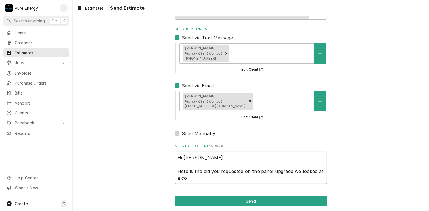
type textarea "Hi David Here is the bid you requested on the panel upgrade we looked at a cou"
type textarea "x"
type textarea "Hi David Here is the bid you requested on the panel upgrade we looked at a coup"
type textarea "x"
type textarea "Hi David Here is the bid you requested on the panel upgrade we looked at a coupl"
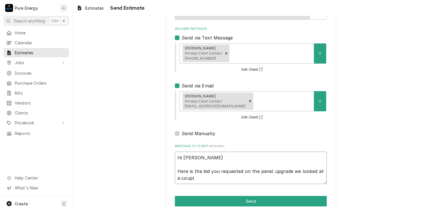
type textarea "x"
type textarea "Hi David Here is the bid you requested on the panel upgrade we looked at a coup…"
type textarea "x"
type textarea "Hi David Here is the bid you requested on the panel upgrade we looked at a coup…"
type textarea "x"
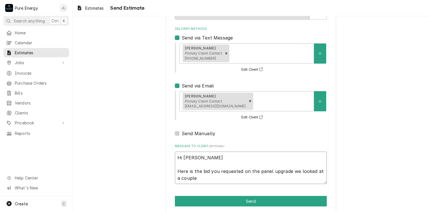
type textarea "Hi David Here is the bid you requested on the panel upgrade we looked at a coup…"
type textarea "x"
type textarea "Hi David Here is the bid you requested on the panel upgrade we looked at a coup…"
type textarea "x"
type textarea "Hi David Here is the bid you requested on the panel upgrade we looked at a coup…"
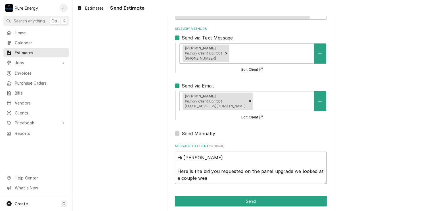
type textarea "x"
type textarea "Hi David Here is the bid you requested on the panel upgrade we looked at a coup…"
type textarea "x"
type textarea "Hi David Here is the bid you requested on the panel upgrade we looked at a coup…"
type textarea "x"
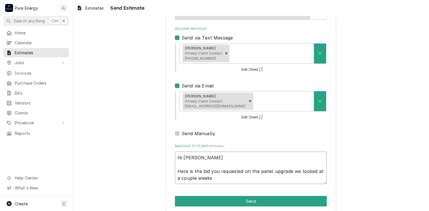
type textarea "Hi David Here is the bid you requested on the panel upgrade we looked at a coup…"
type textarea "x"
type textarea "Hi David Here is the bid you requested on the panel upgrade we looked at a coup…"
type textarea "x"
type textarea "Hi David Here is the bid you requested on the panel upgrade we looked at a coup…"
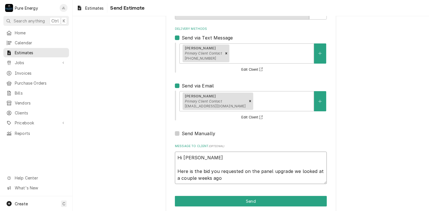
type textarea "x"
type textarea "Hi David Here is the bid you requested on the panel upgrade we looked at a coup…"
type textarea "x"
type textarea "Hi David Here is the bid you requested on the panel upgrade we looked at a coup…"
type textarea "x"
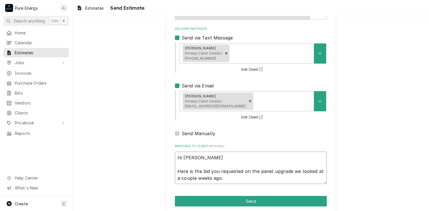
type textarea "Hi David Here is the bid you requested on the panel upgrade we looked at a coup…"
type textarea "x"
type textarea "Hi David Here is the bid you requested on the panel upgrade we looked at a coup…"
type textarea "x"
type textarea "Hi David Here is the bid you requested on the panel upgrade we looked at a coup…"
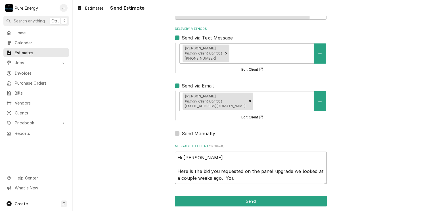
type textarea "x"
type textarea "Hi David Here is the bid you requested on the panel upgrade we looked at a coup…"
type textarea "x"
type textarea "Hi David Here is the bid you requested on the panel upgrade we looked at a coup…"
type textarea "x"
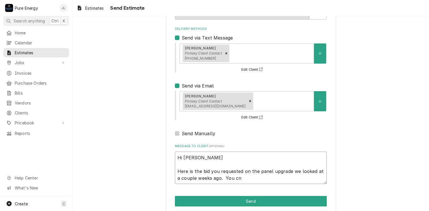
type textarea "Hi David Here is the bid you requested on the panel upgrade we looked at a coup…"
type textarea "x"
type textarea "Hi David Here is the bid you requested on the panel upgrade we looked at a coup…"
type textarea "x"
type textarea "Hi David Here is the bid you requested on the panel upgrade we looked at a coup…"
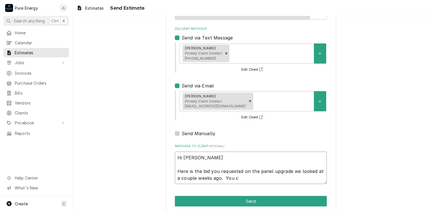
type textarea "x"
type textarea "Hi David Here is the bid you requested on the panel upgrade we looked at a coup…"
type textarea "x"
type textarea "Hi David Here is the bid you requested on the panel upgrade we looked at a coup…"
type textarea "x"
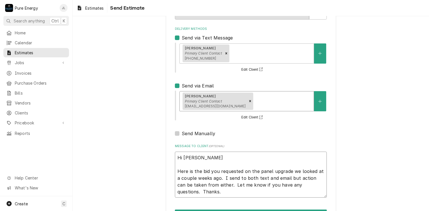
scroll to position [69, 0]
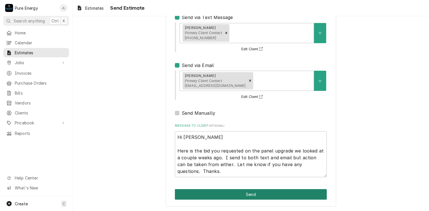
click at [262, 190] on button "Send" at bounding box center [251, 194] width 152 height 10
